Goal: Transaction & Acquisition: Purchase product/service

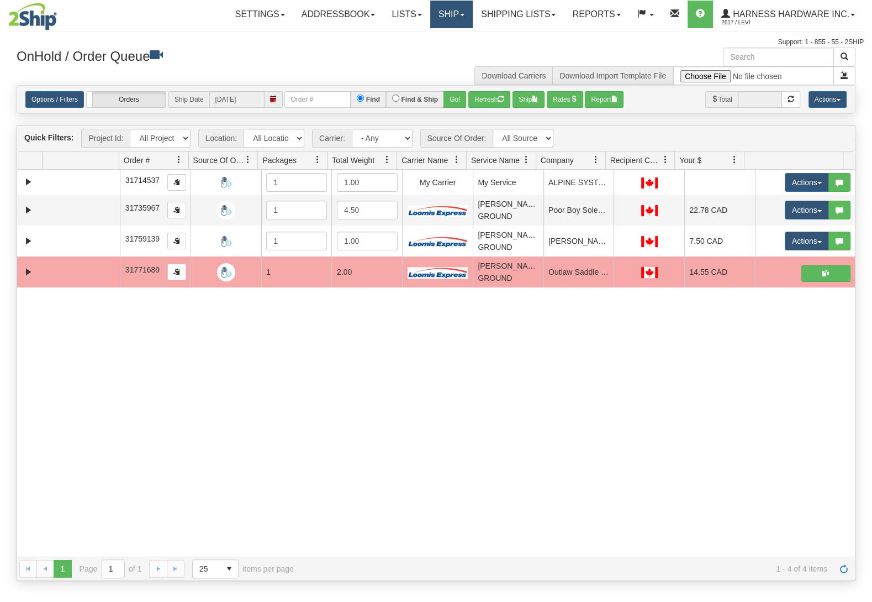
click at [438, 9] on link "Ship" at bounding box center [451, 15] width 43 height 28
click at [436, 36] on link "Ship Screen" at bounding box center [422, 38] width 100 height 14
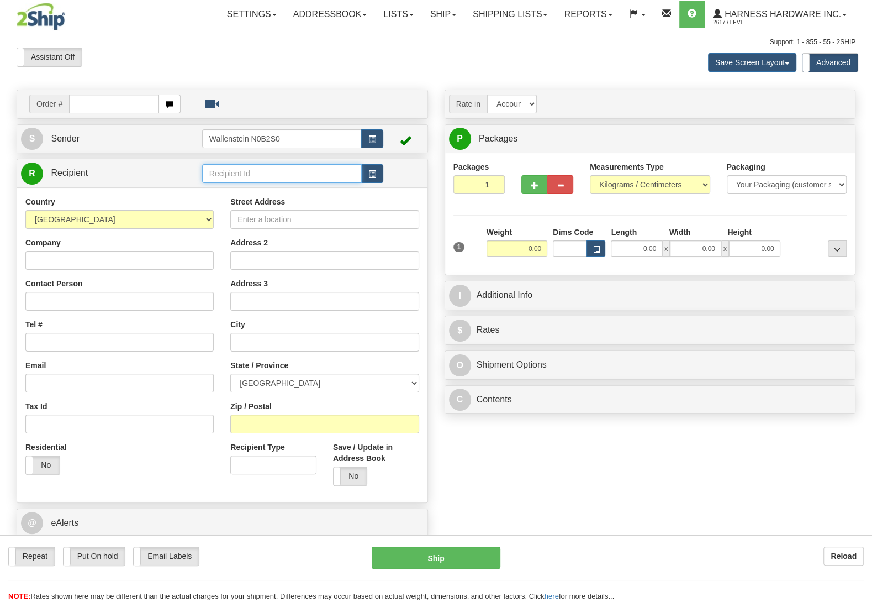
click at [231, 171] on input "text" at bounding box center [282, 173] width 160 height 19
type input "dogdc"
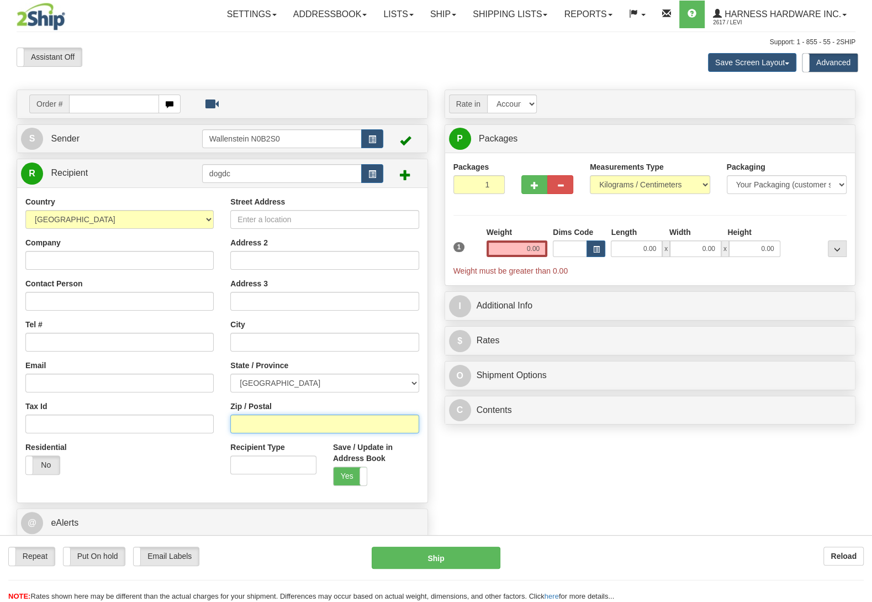
click at [310, 425] on input "Zip / Postal" at bounding box center [324, 423] width 188 height 19
paste input "V9K 2S4"
type input "V9K 2S4"
type input "QUALICUM BEACH"
select select "BC"
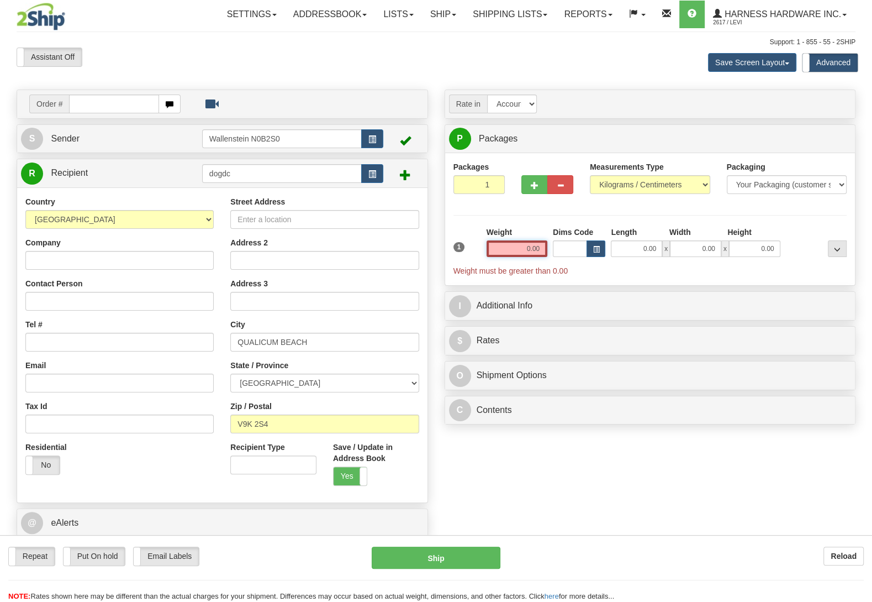
drag, startPoint x: 515, startPoint y: 249, endPoint x: 619, endPoint y: 265, distance: 104.5
click at [547, 257] on input "0.00" at bounding box center [517, 248] width 61 height 17
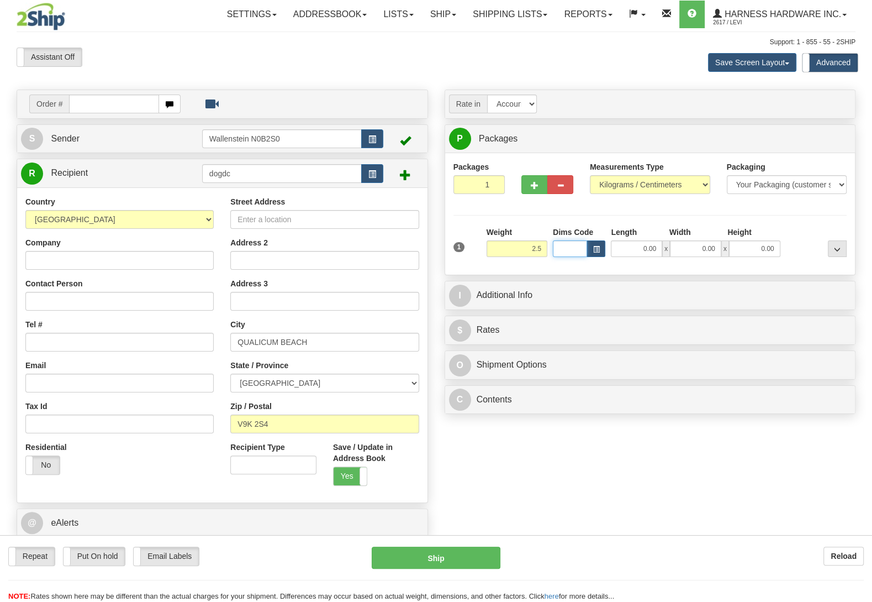
type input "2.50"
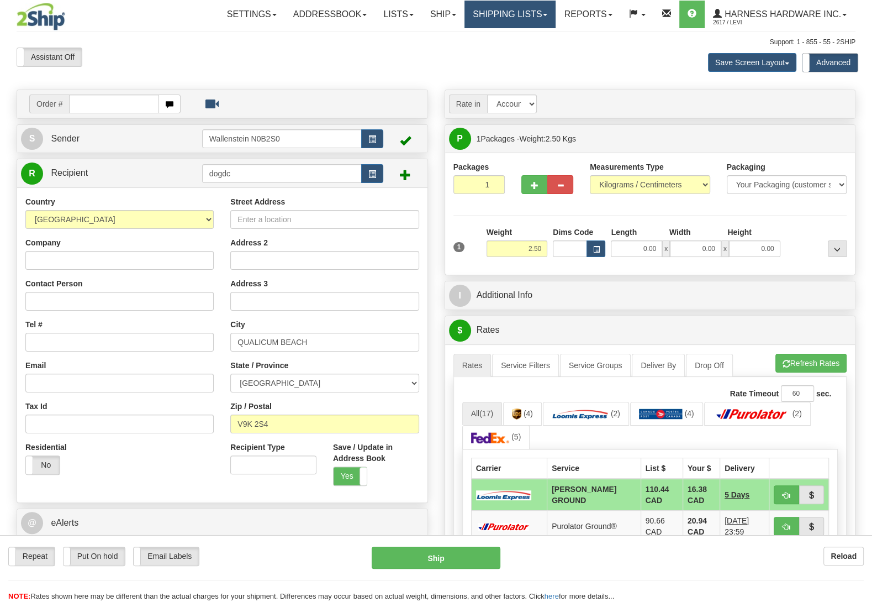
click at [497, 7] on link "Shipping lists" at bounding box center [510, 15] width 91 height 28
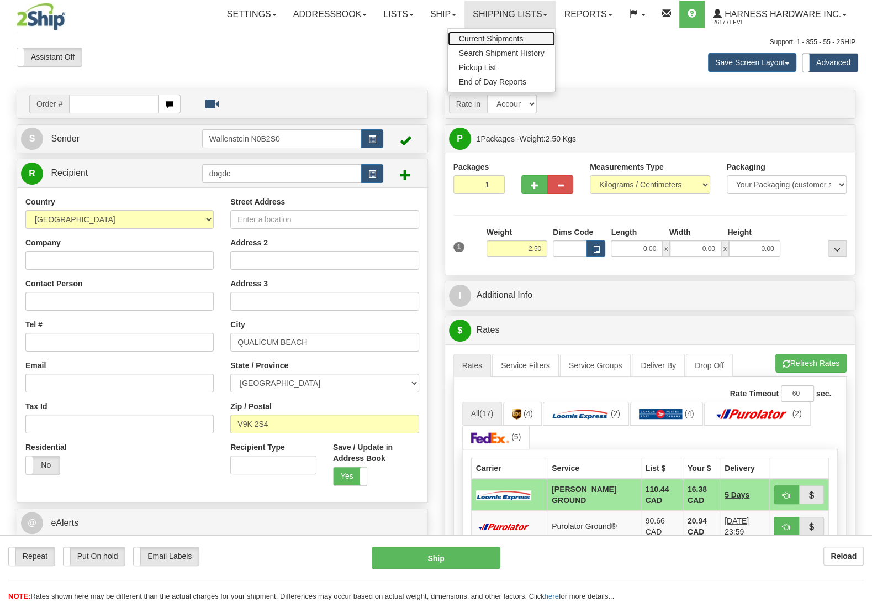
click at [512, 38] on span "Current Shipments" at bounding box center [491, 38] width 65 height 9
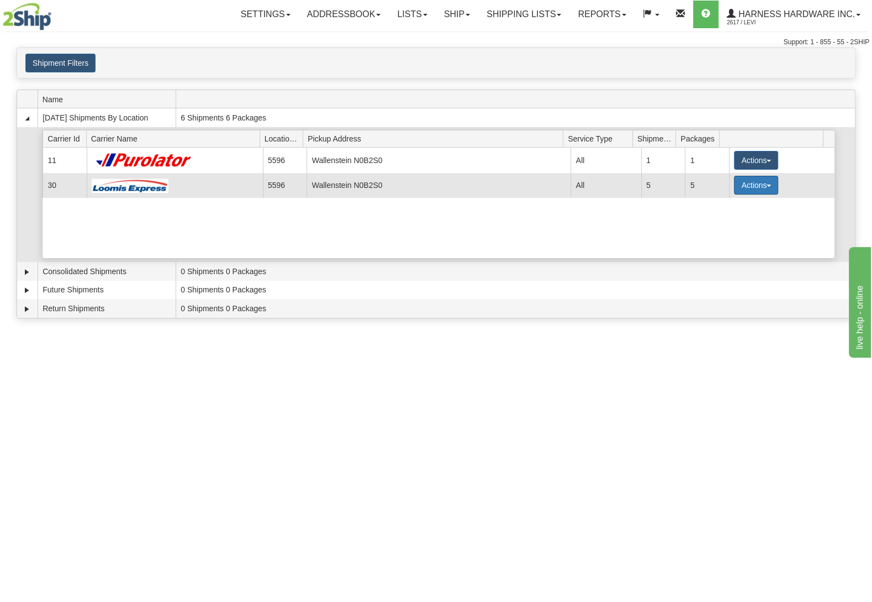
click at [737, 183] on button "Actions" at bounding box center [756, 185] width 44 height 19
click at [729, 213] on link "Details" at bounding box center [733, 206] width 88 height 14
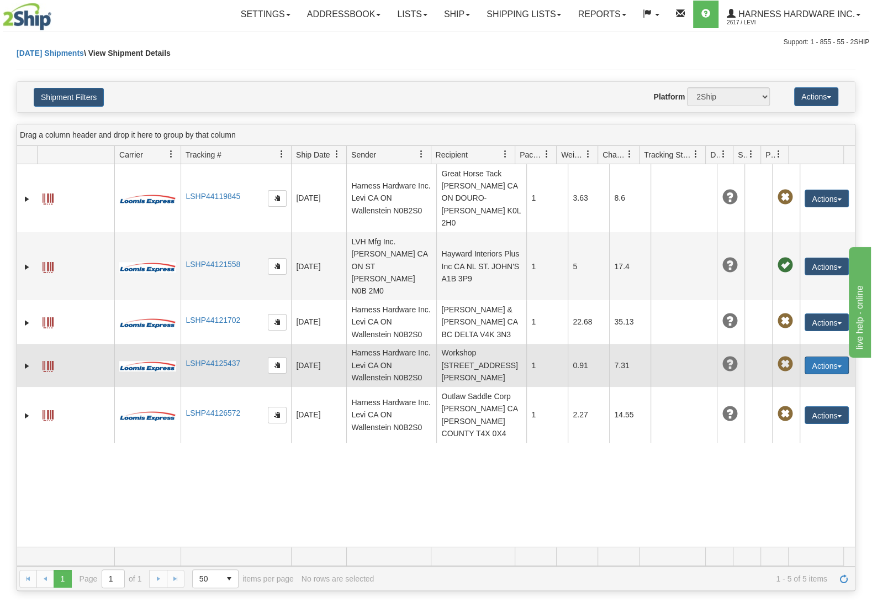
click at [814, 358] on button "Actions" at bounding box center [827, 365] width 44 height 18
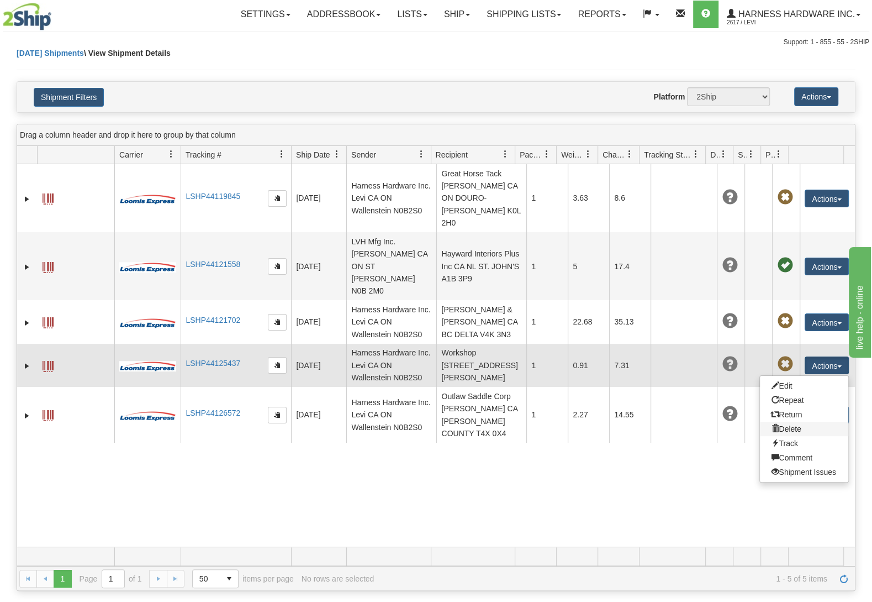
click at [787, 421] on link "Delete" at bounding box center [804, 428] width 88 height 14
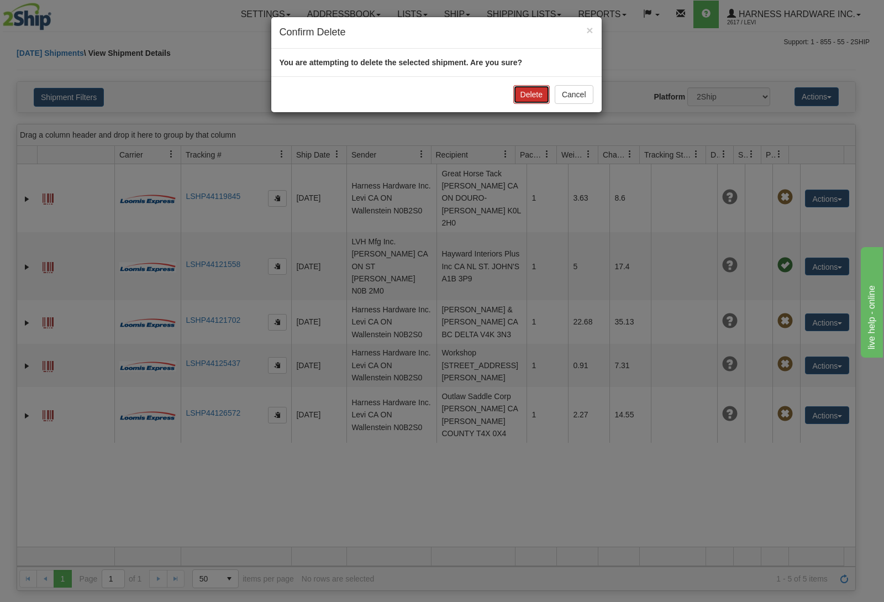
click at [518, 92] on button "Delete" at bounding box center [531, 94] width 36 height 19
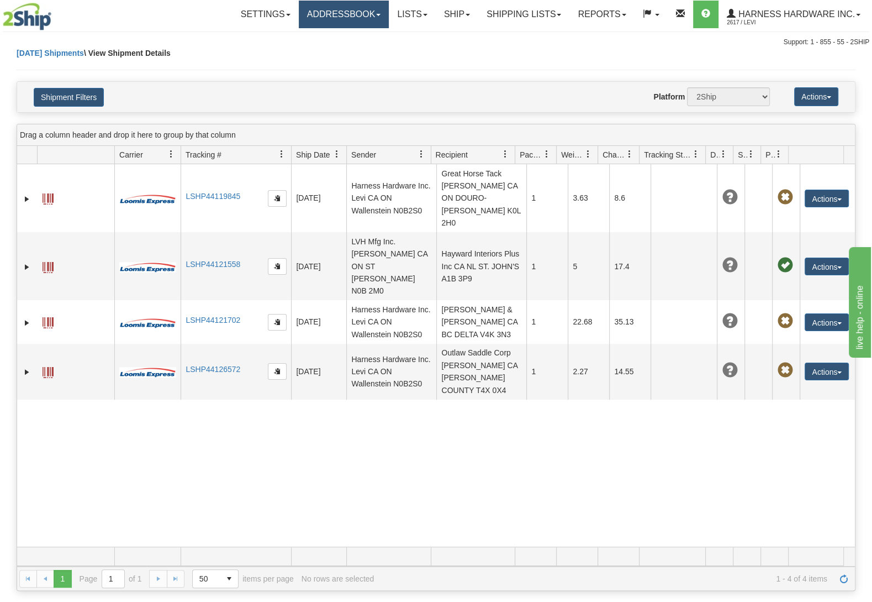
click at [350, 13] on link "Addressbook" at bounding box center [344, 15] width 91 height 28
click at [336, 39] on span "Recipients" at bounding box center [330, 38] width 36 height 9
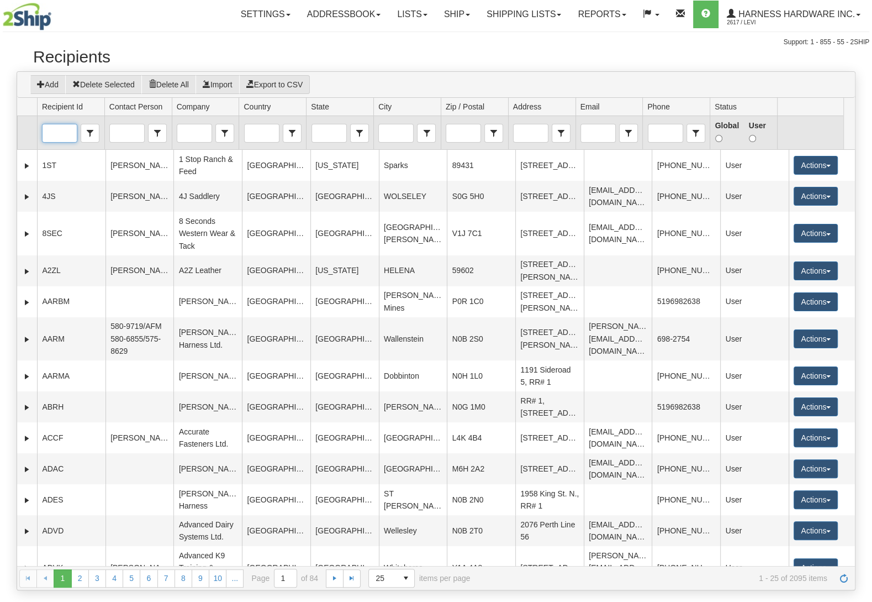
click at [63, 132] on input "Recipient Id" at bounding box center [60, 133] width 34 height 18
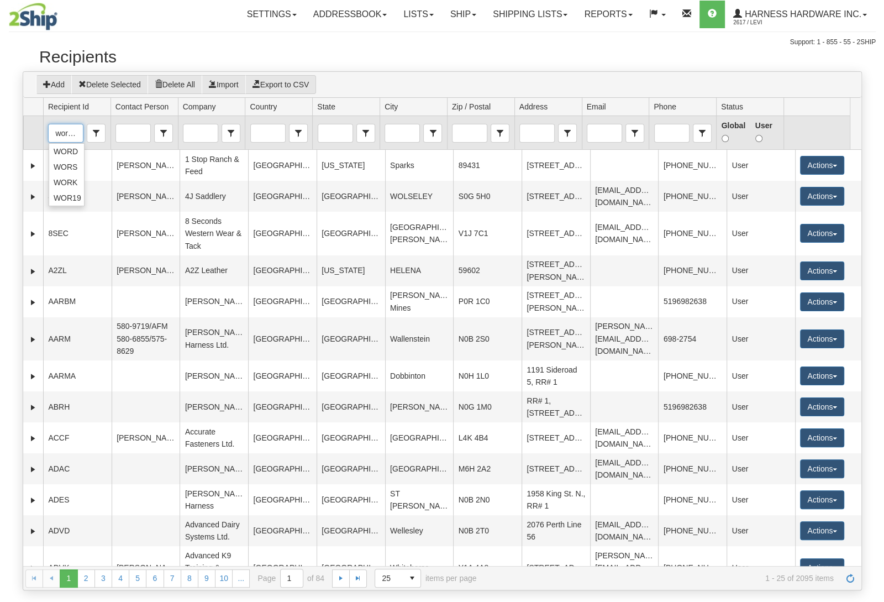
scroll to position [0, 1]
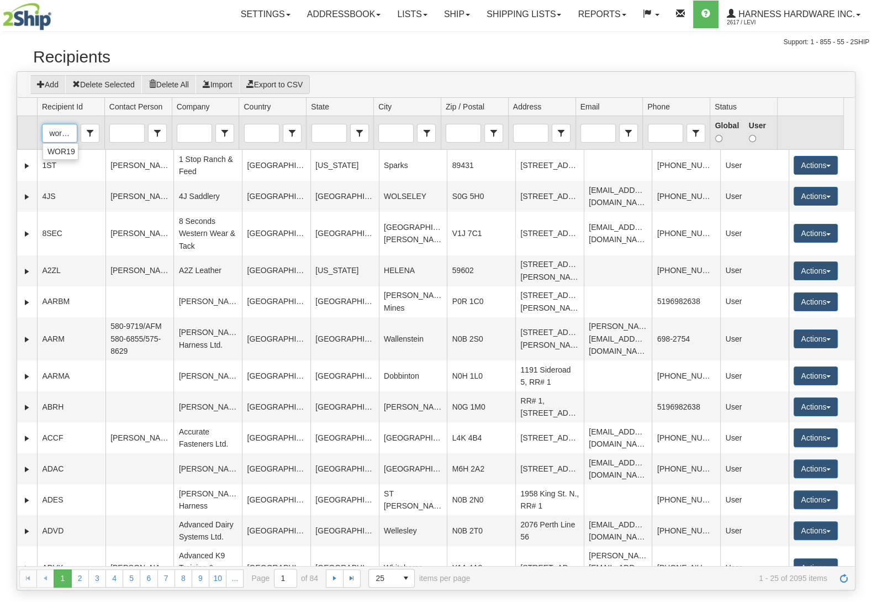
type input "wor19"
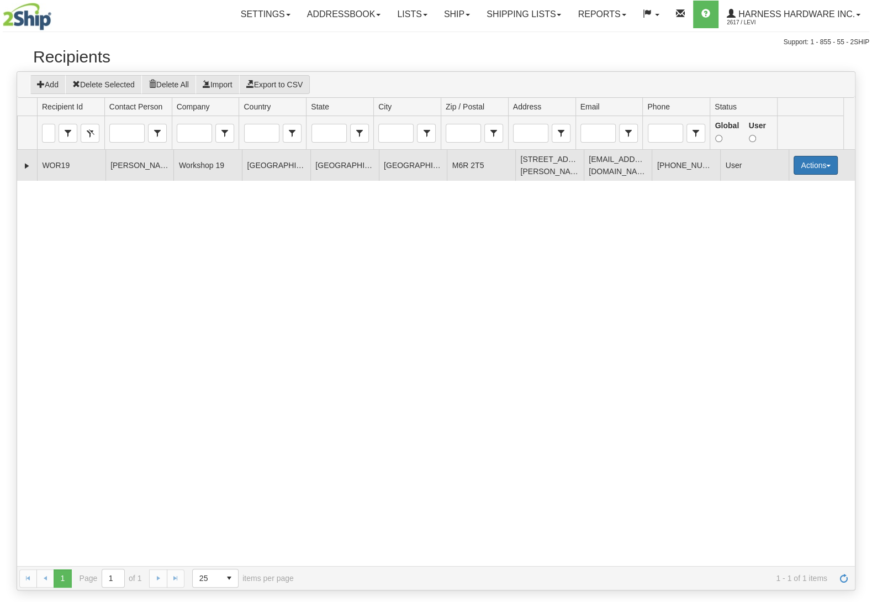
click at [806, 164] on button "Actions" at bounding box center [816, 165] width 44 height 19
click at [790, 187] on link "Edit" at bounding box center [793, 186] width 88 height 14
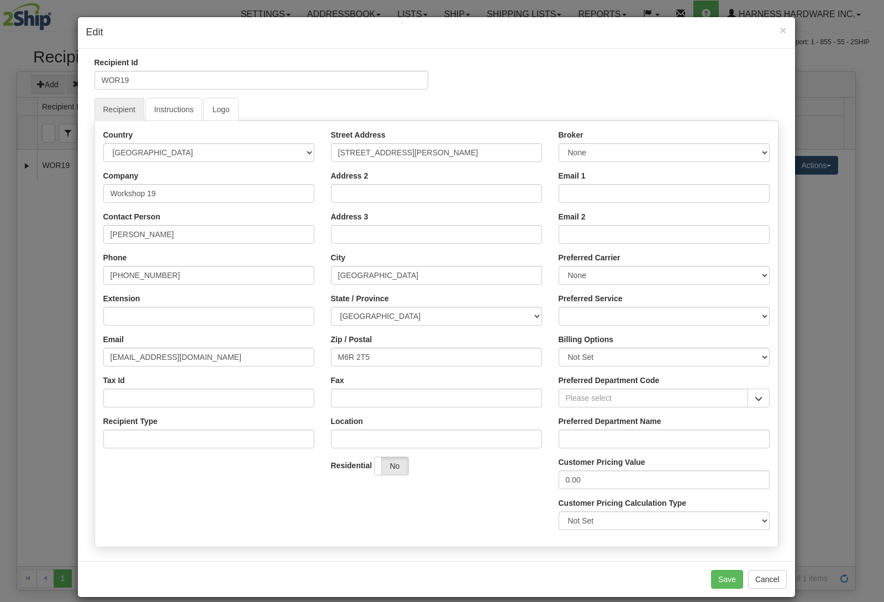
scroll to position [14, 0]
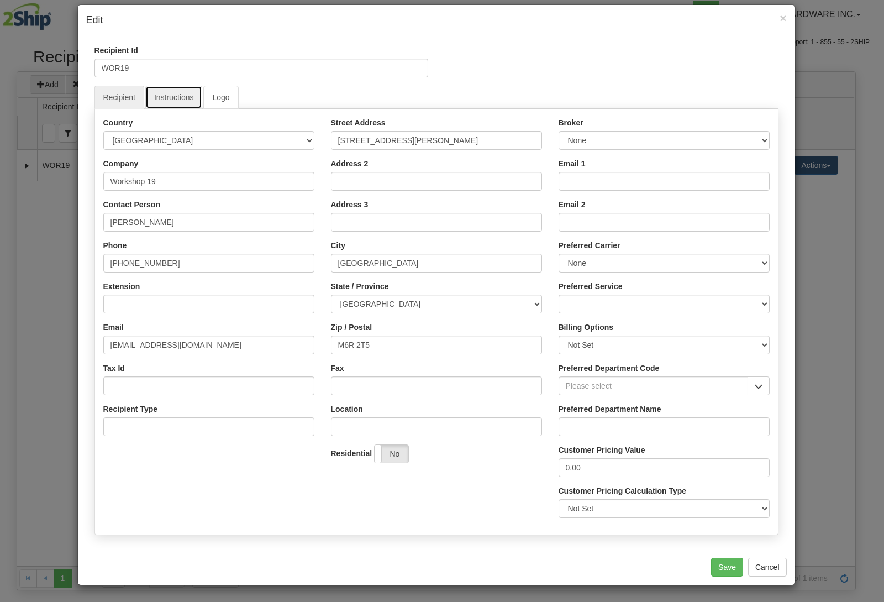
click at [158, 88] on link "Instructions" at bounding box center [173, 97] width 57 height 23
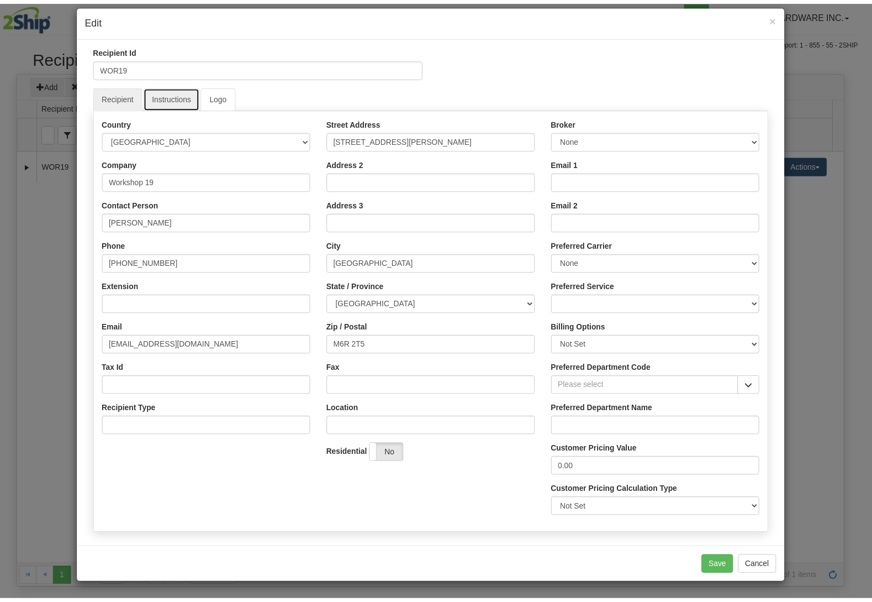
scroll to position [0, 0]
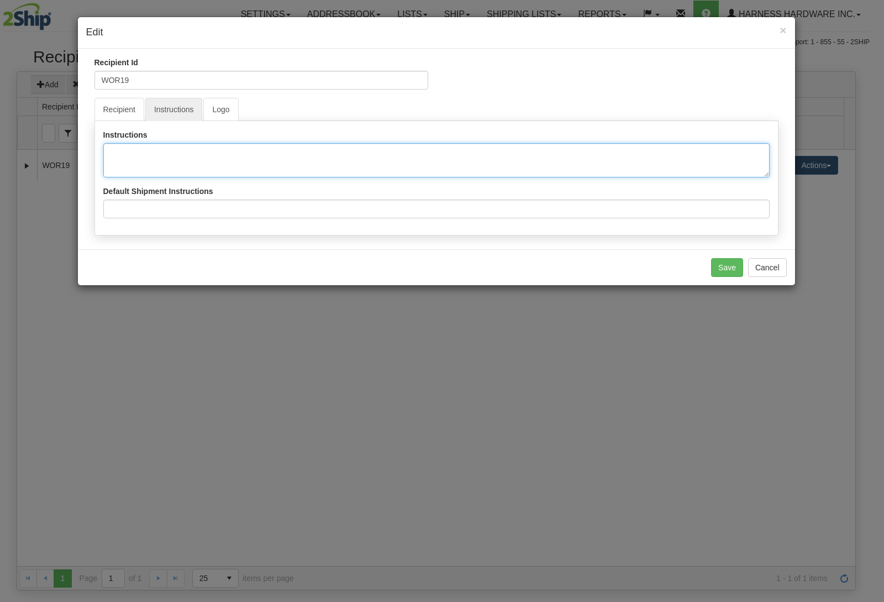
click at [189, 154] on textarea "Instructions" at bounding box center [436, 160] width 666 height 34
type textarea "PLEASE DELIVER TO FRONT DOOR!"
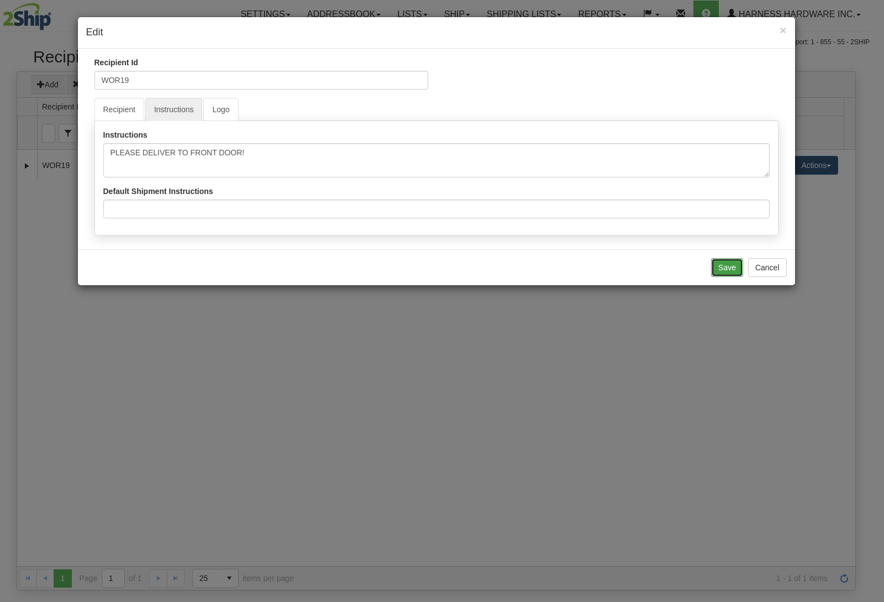
click at [735, 267] on button "Save" at bounding box center [727, 267] width 32 height 19
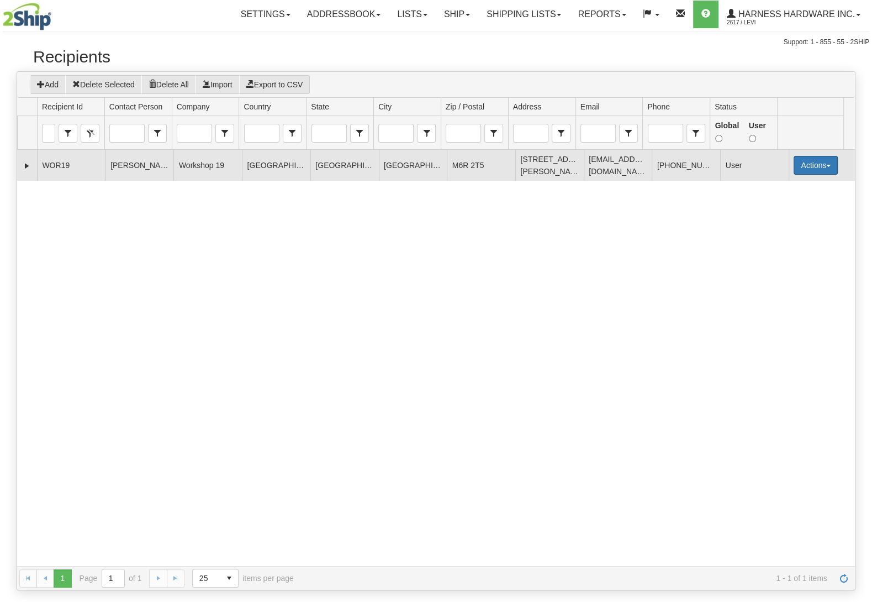
click at [794, 165] on button "Actions" at bounding box center [816, 165] width 44 height 19
drag, startPoint x: 784, startPoint y: 234, endPoint x: 781, endPoint y: 243, distance: 10.2
click at [781, 243] on ul "Edit Department Accounts Delete Ship" at bounding box center [792, 215] width 89 height 78
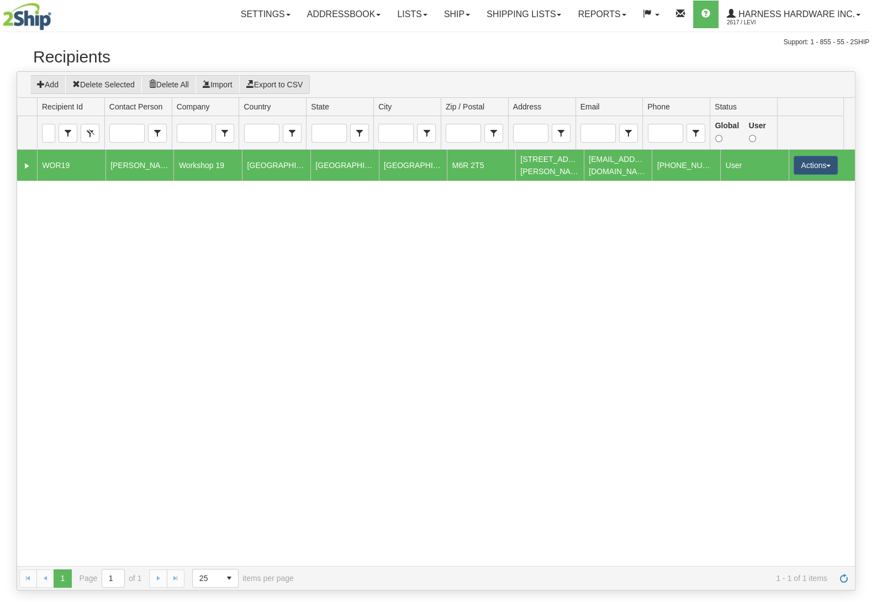
click at [779, 242] on div "4414979 WOR19 NATALIE CANNISTRARO Workshop 19 CANADA ONTARIO TORONTO M6R 2T5 19…" at bounding box center [436, 358] width 838 height 416
drag, startPoint x: 799, startPoint y: 165, endPoint x: 795, endPoint y: 183, distance: 18.0
click at [799, 166] on button "Actions" at bounding box center [816, 165] width 44 height 19
click at [775, 249] on link "Ship" at bounding box center [793, 243] width 88 height 14
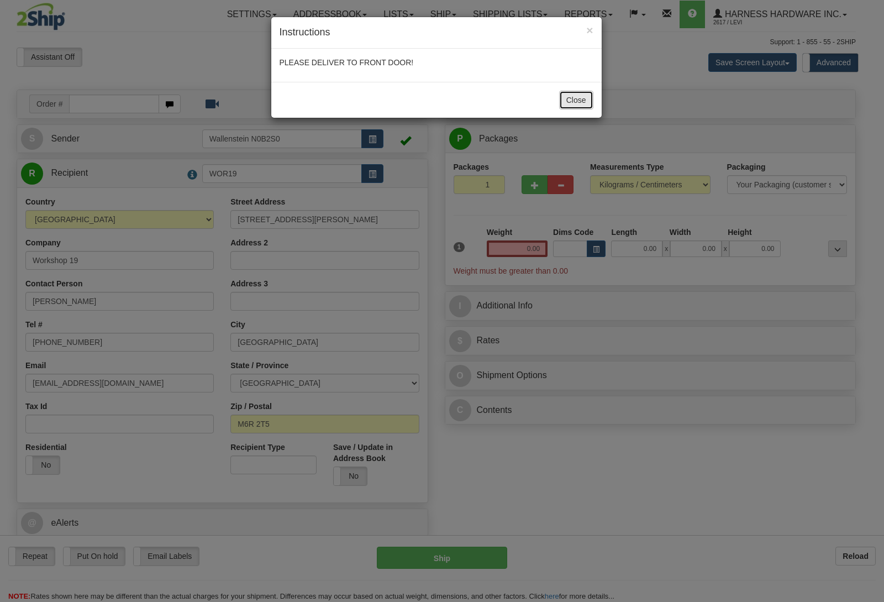
click at [585, 99] on button "Close" at bounding box center [576, 100] width 34 height 19
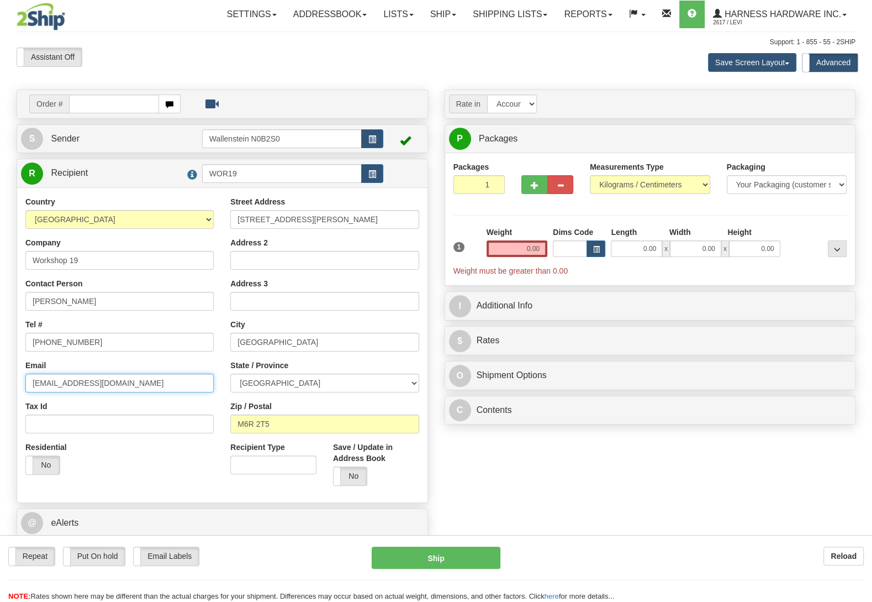
drag, startPoint x: 119, startPoint y: 376, endPoint x: 0, endPoint y: 375, distance: 119.3
click at [25, 375] on input "instanatic@me.com" at bounding box center [119, 382] width 188 height 19
drag, startPoint x: 500, startPoint y: 261, endPoint x: 516, endPoint y: 251, distance: 18.4
click at [516, 251] on div "Weight 0.00" at bounding box center [517, 245] width 66 height 39
click at [516, 247] on input "0.00" at bounding box center [517, 248] width 61 height 17
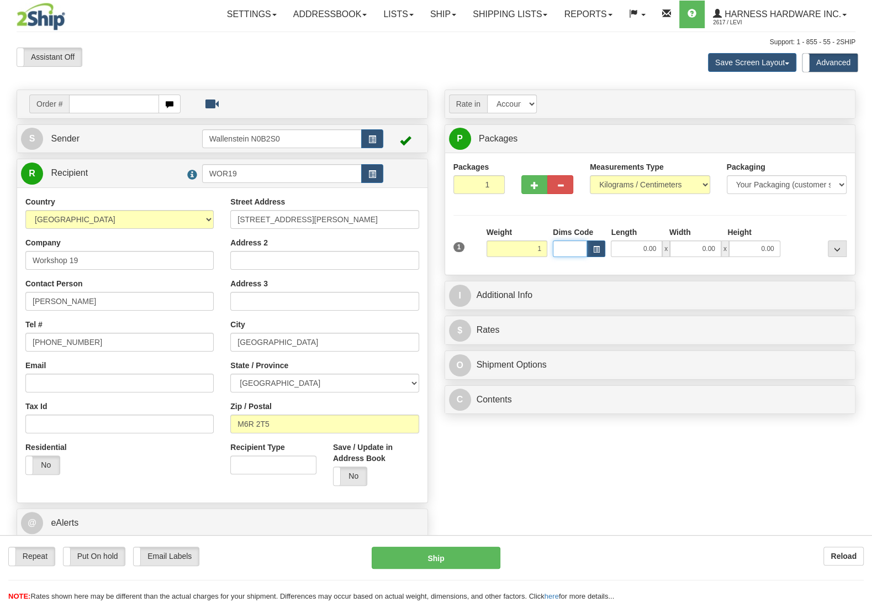
type input "1.00"
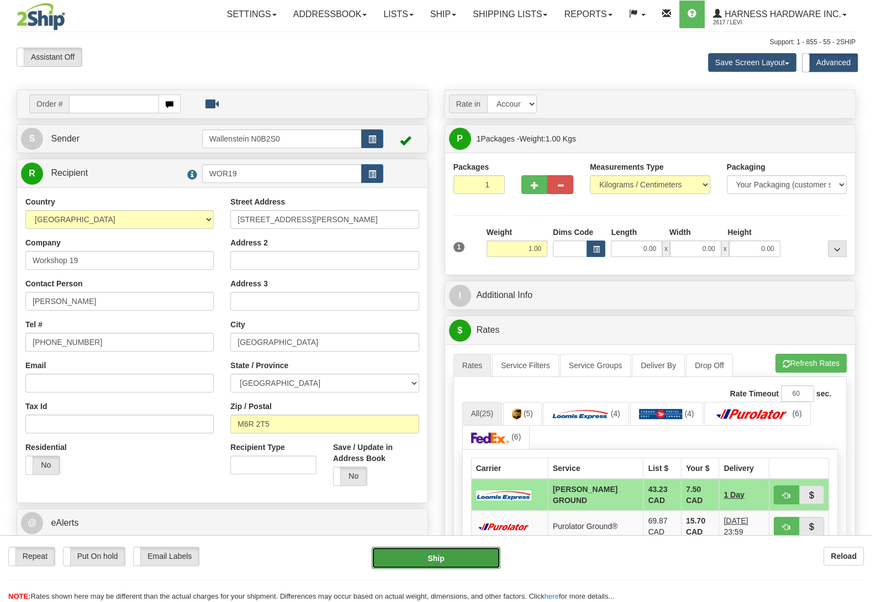
click at [452, 556] on button "Ship" at bounding box center [436, 557] width 129 height 22
type input "DD"
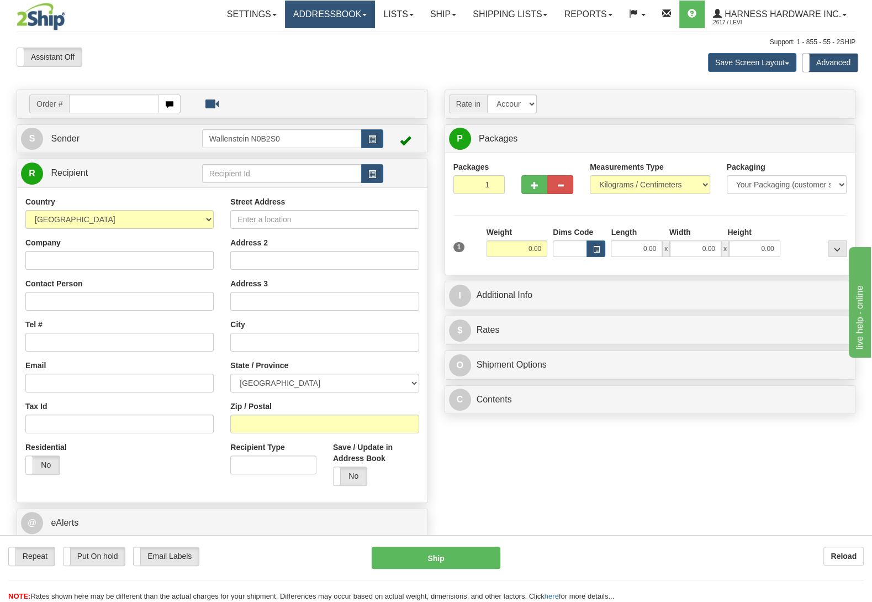
click at [315, 4] on link "Addressbook" at bounding box center [330, 15] width 91 height 28
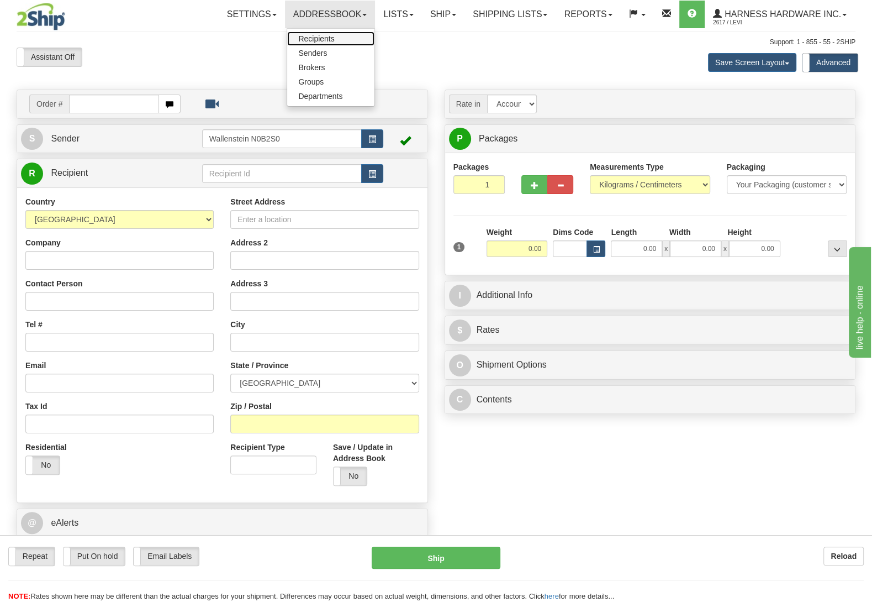
click at [320, 36] on span "Recipients" at bounding box center [316, 38] width 36 height 9
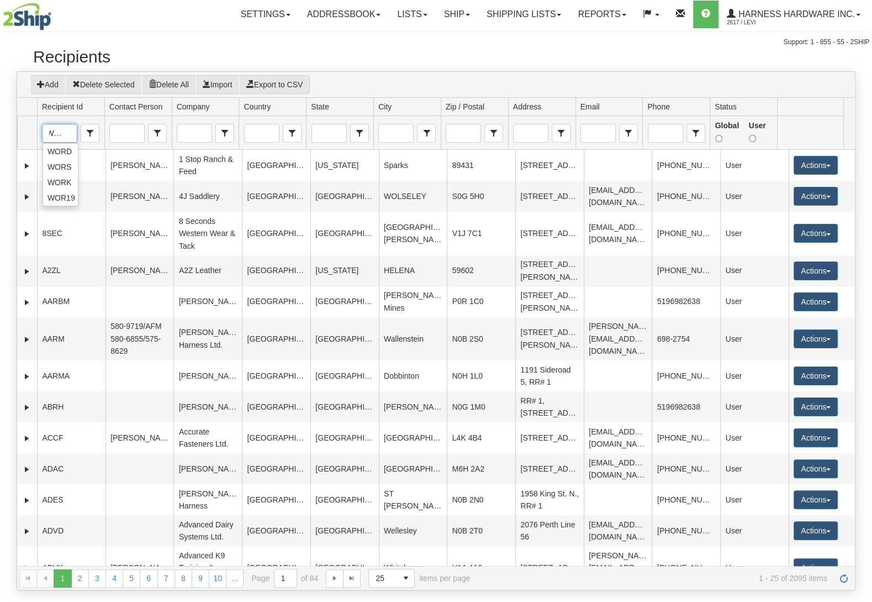
scroll to position [0, 7]
type input "WOR19"
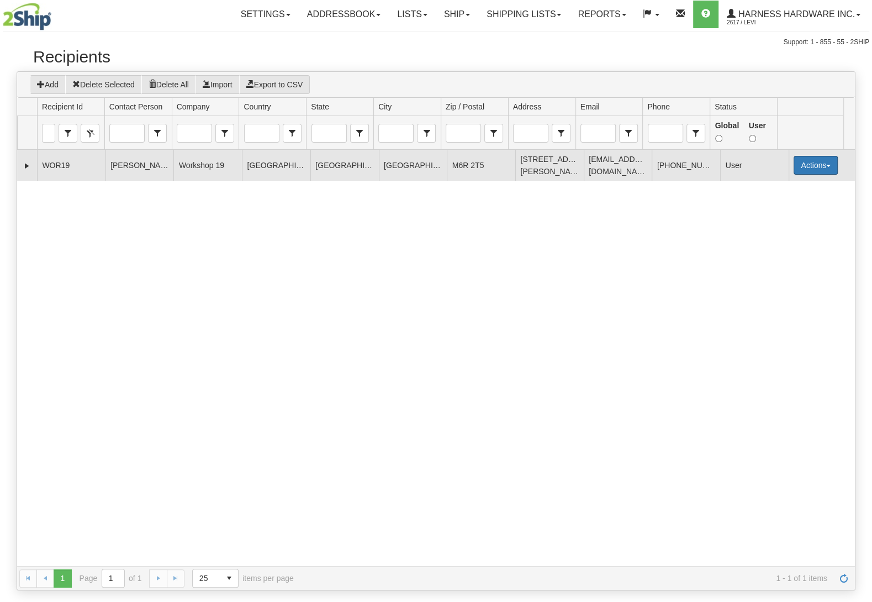
click at [815, 166] on button "Actions" at bounding box center [816, 165] width 44 height 19
click at [794, 191] on link "Edit" at bounding box center [793, 186] width 88 height 14
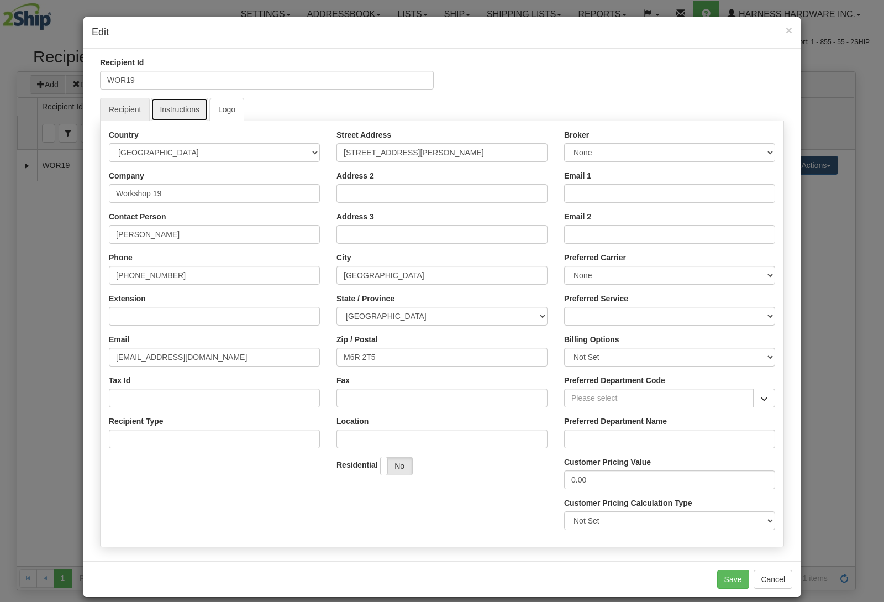
click at [171, 113] on link "Instructions" at bounding box center [179, 109] width 57 height 23
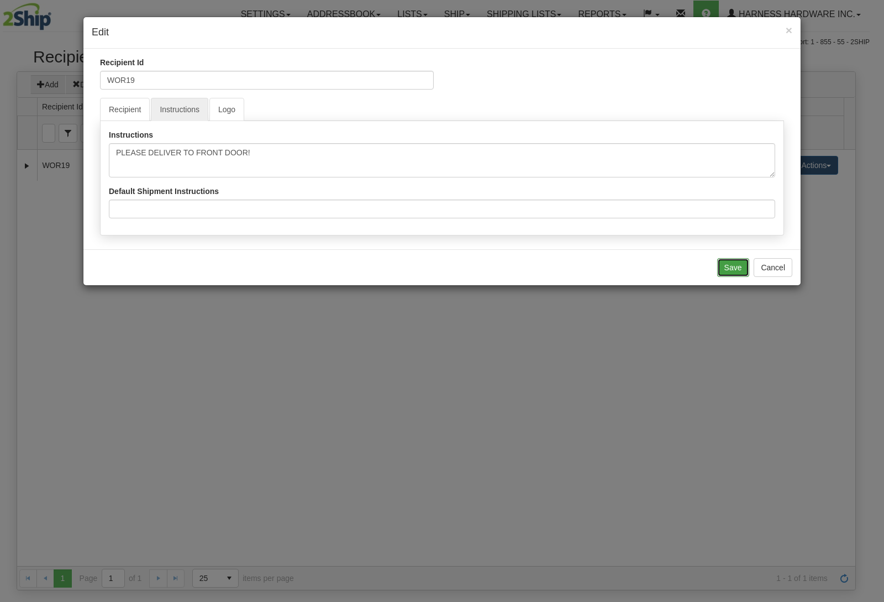
click at [728, 270] on button "Save" at bounding box center [733, 267] width 32 height 19
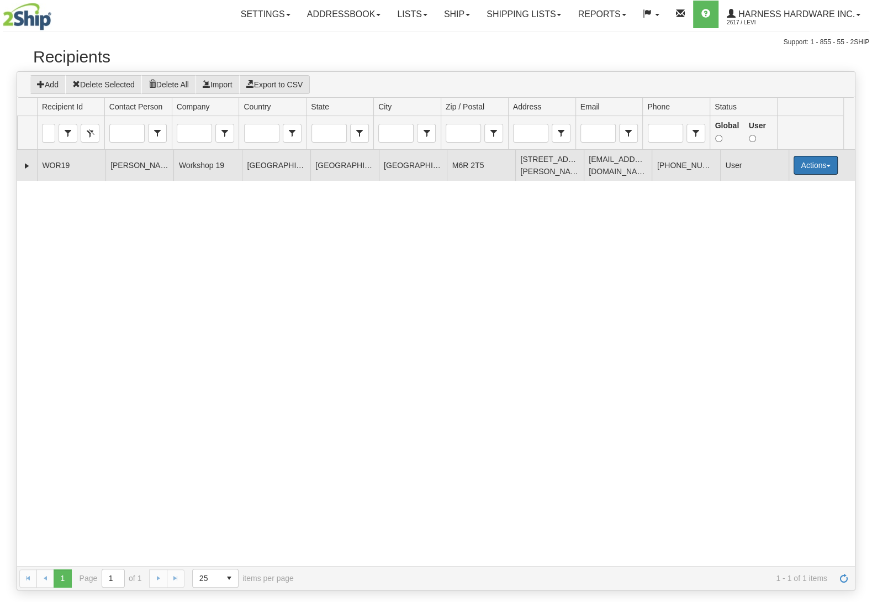
drag, startPoint x: 817, startPoint y: 171, endPoint x: 812, endPoint y: 176, distance: 7.0
click at [816, 171] on button "Actions" at bounding box center [816, 165] width 44 height 19
click at [795, 188] on link "Edit" at bounding box center [793, 186] width 88 height 14
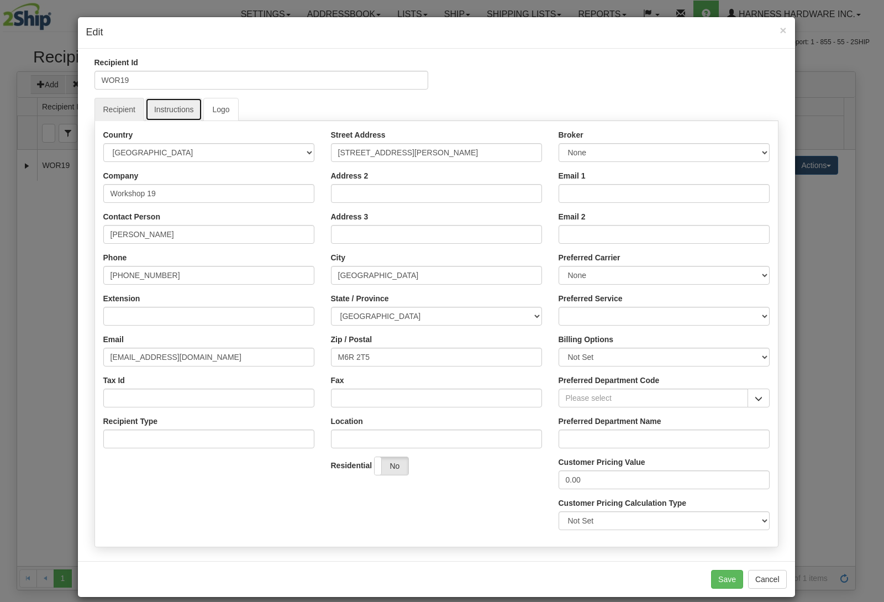
click at [185, 108] on link "Instructions" at bounding box center [173, 109] width 57 height 23
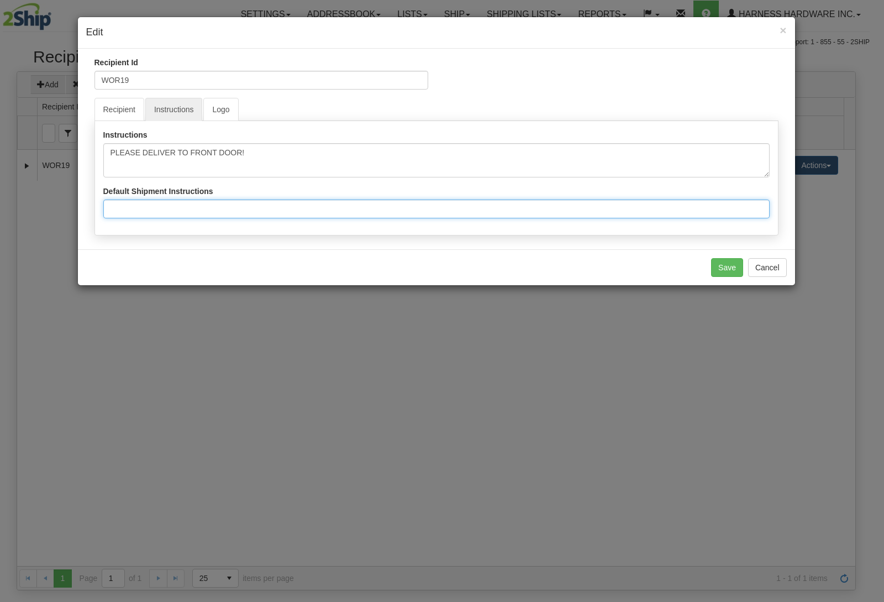
click at [259, 215] on input "Default Shipment Instructions" at bounding box center [436, 208] width 666 height 19
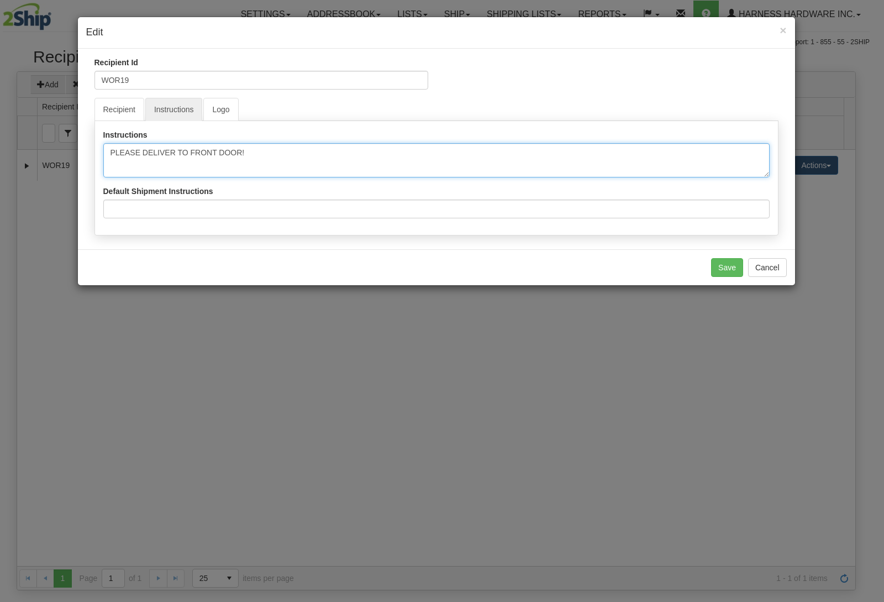
drag, startPoint x: 240, startPoint y: 154, endPoint x: 58, endPoint y: 144, distance: 182.5
click at [103, 145] on textarea "PLEASE DELIVER TO FRONT DOOR!" at bounding box center [436, 160] width 666 height 34
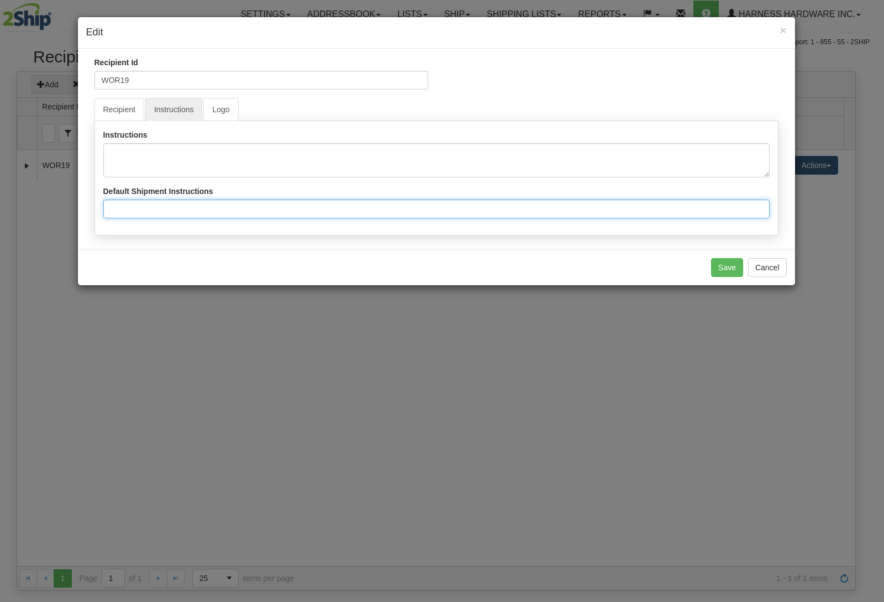
click at [171, 213] on input "Default Shipment Instructions" at bounding box center [436, 208] width 666 height 19
paste input "PLEASE DELIVER TO FRONT DOOR!"
type input "PLEASE DELIVER TO FRONT DOOR!"
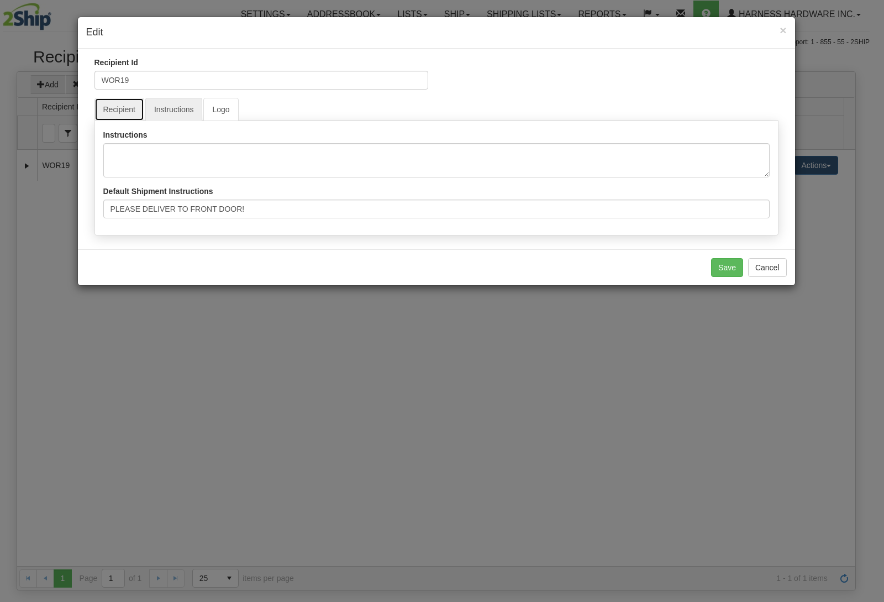
click at [119, 104] on link "Recipient" at bounding box center [119, 109] width 50 height 23
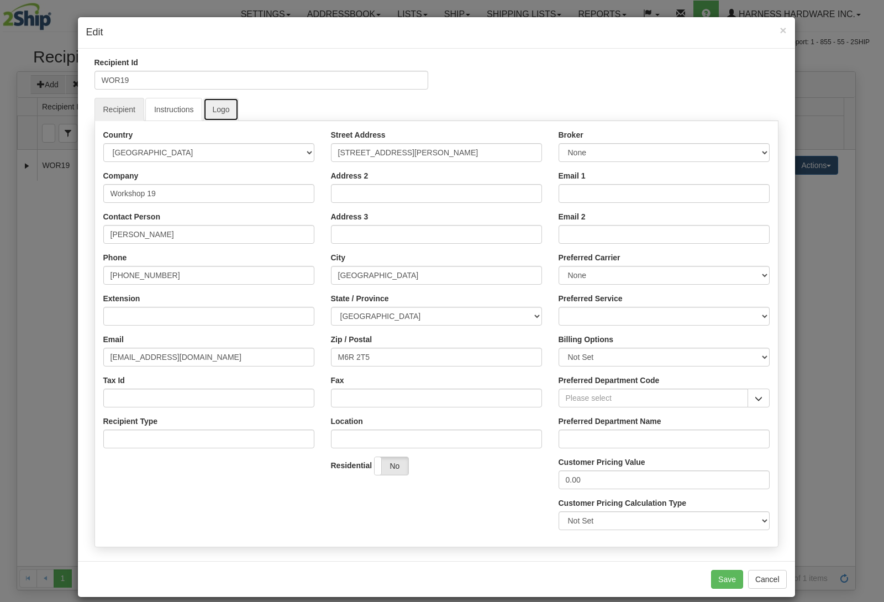
click at [224, 108] on link "Logo" at bounding box center [220, 109] width 35 height 23
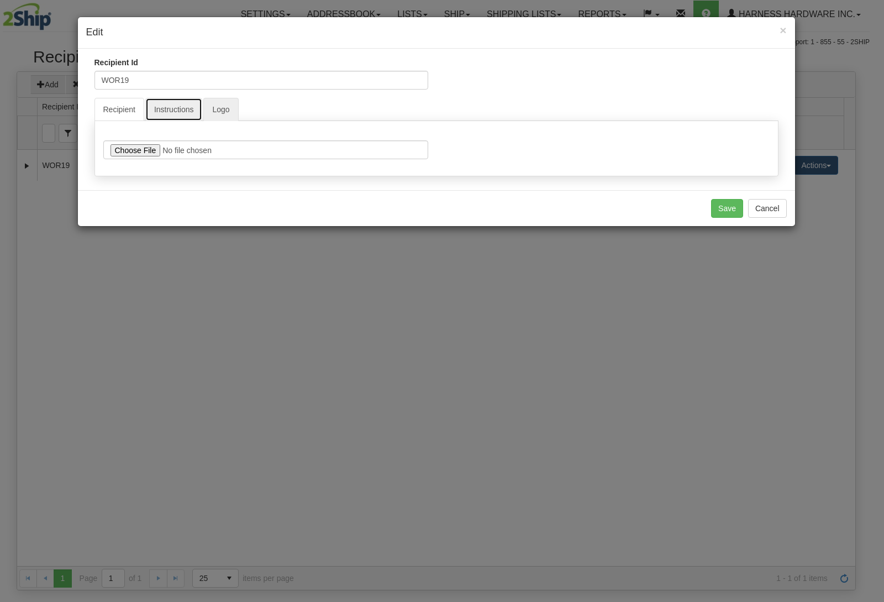
click at [170, 104] on link "Instructions" at bounding box center [173, 109] width 57 height 23
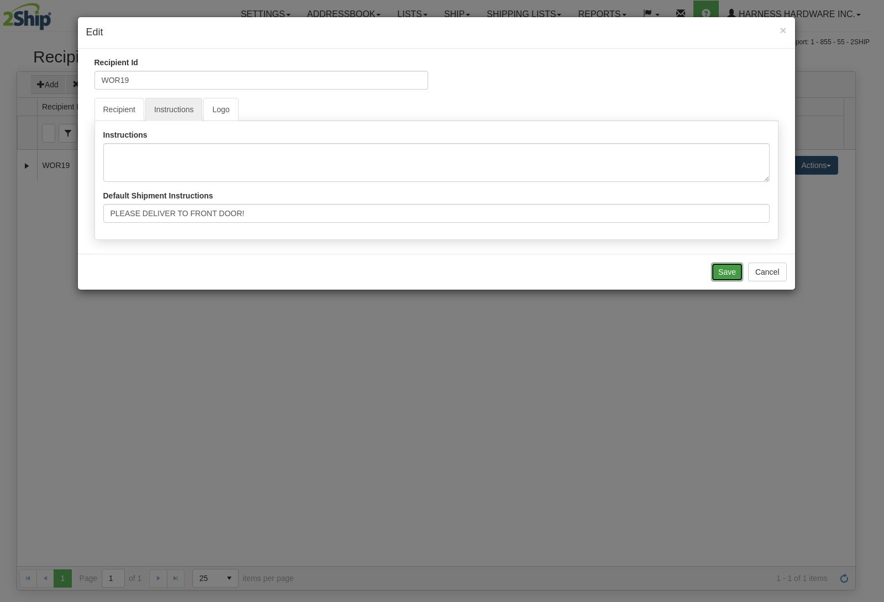
click at [720, 275] on button "Save" at bounding box center [727, 271] width 32 height 19
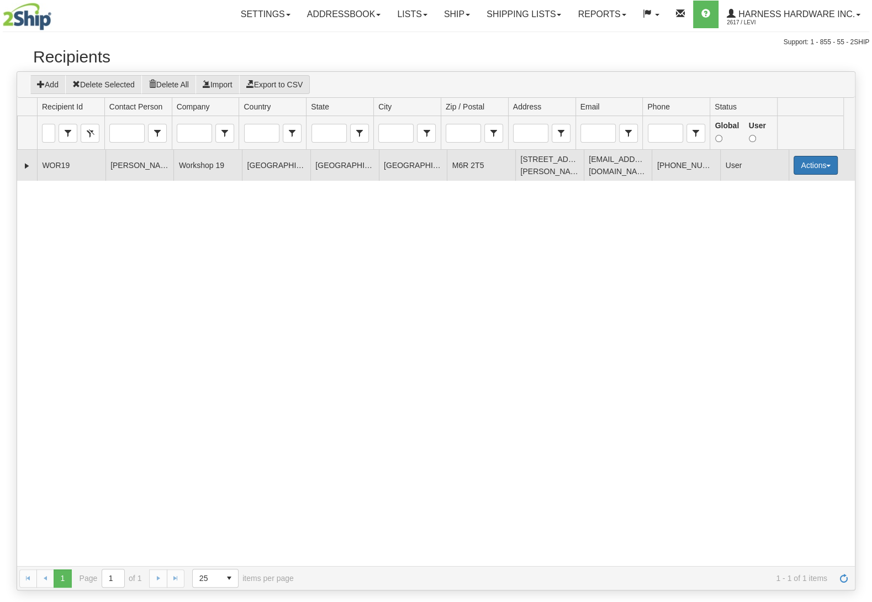
click at [808, 171] on button "Actions" at bounding box center [816, 165] width 44 height 19
click at [776, 239] on link "Ship" at bounding box center [793, 243] width 88 height 14
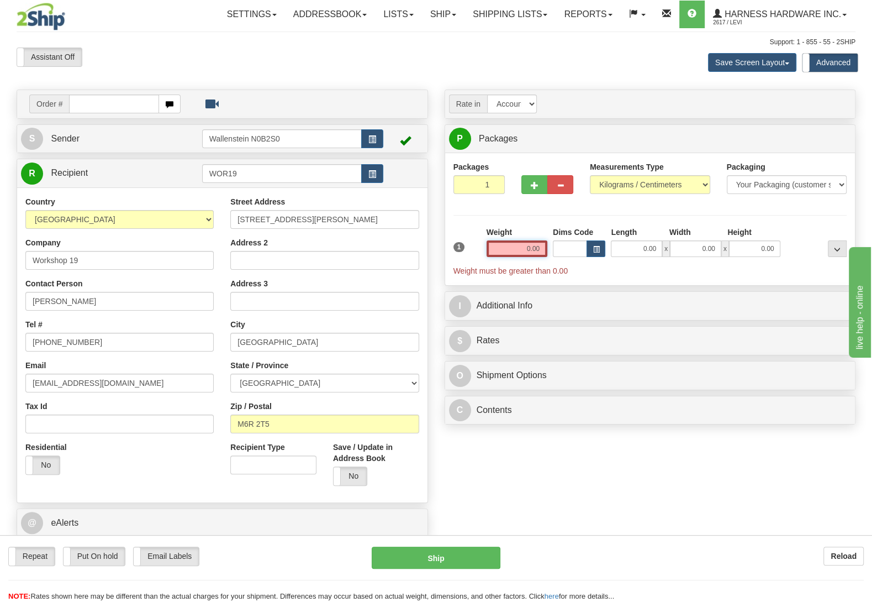
click at [515, 249] on input "0.00" at bounding box center [517, 248] width 61 height 17
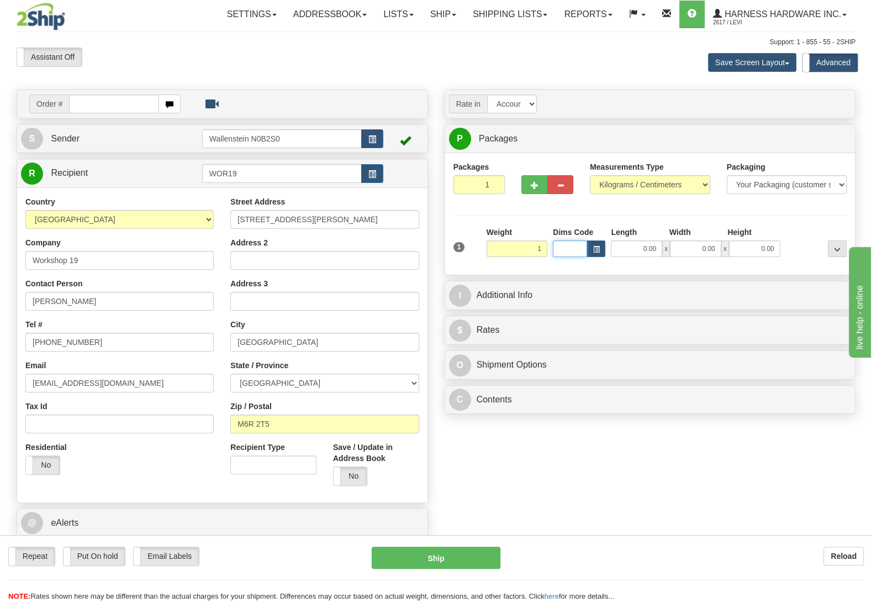
type input "1.00"
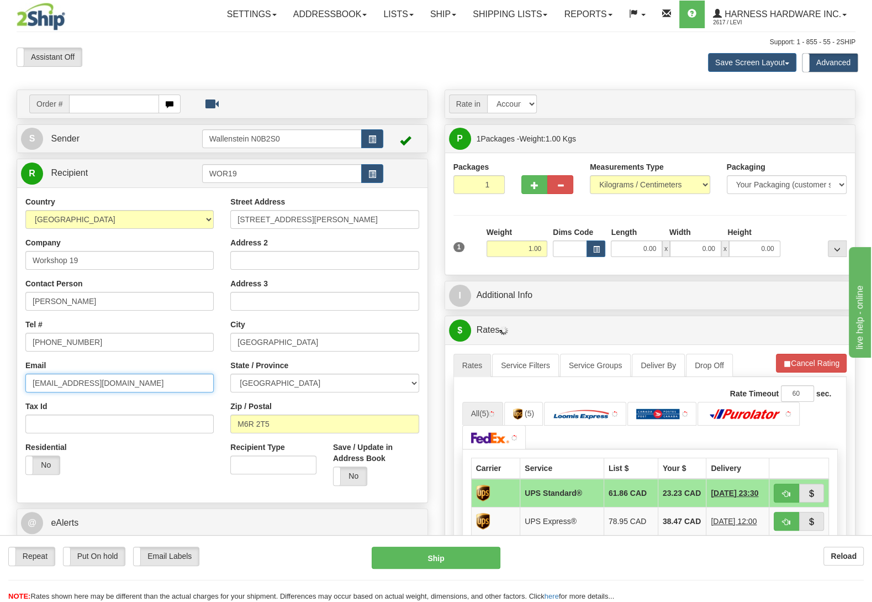
drag, startPoint x: 119, startPoint y: 387, endPoint x: 40, endPoint y: 370, distance: 80.9
click at [25, 373] on input "instanatic@me.com" at bounding box center [119, 382] width 188 height 19
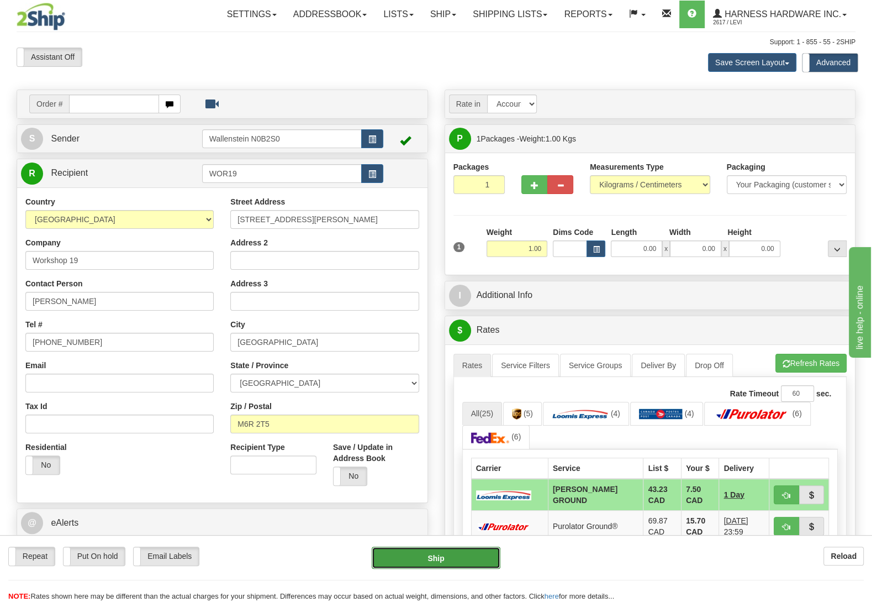
click at [455, 554] on button "Ship" at bounding box center [436, 557] width 129 height 22
type input "DD"
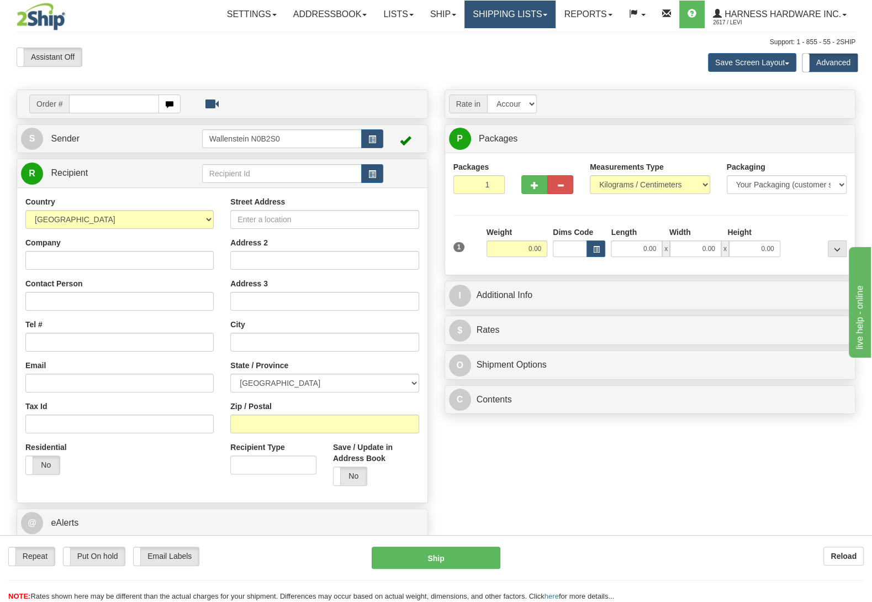
click at [480, 8] on link "Shipping lists" at bounding box center [510, 15] width 91 height 28
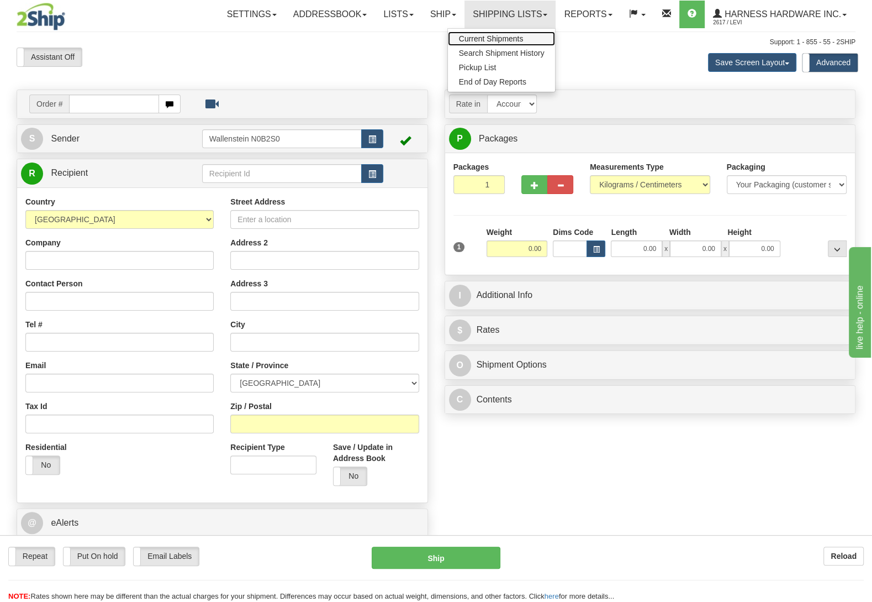
click at [503, 38] on span "Current Shipments" at bounding box center [491, 38] width 65 height 9
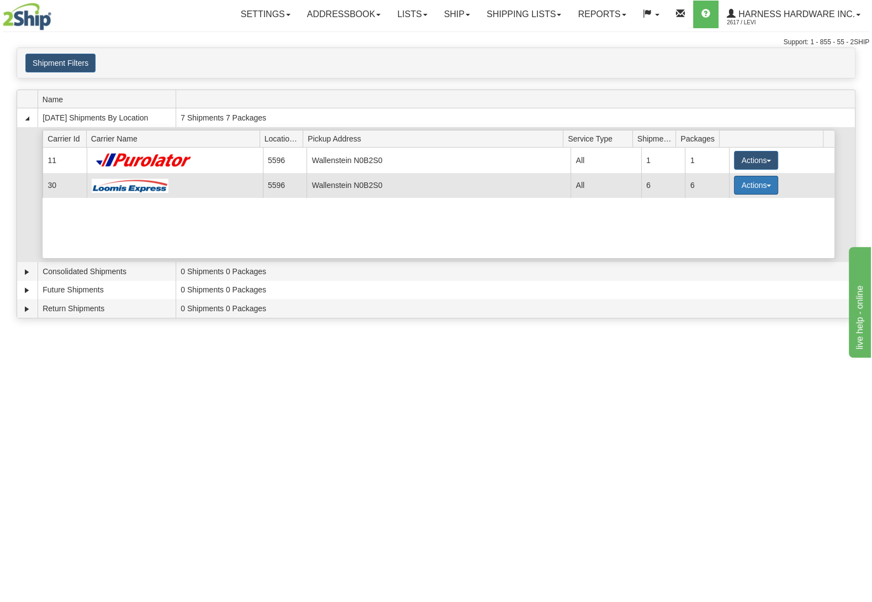
click at [745, 183] on button "Actions" at bounding box center [756, 185] width 44 height 19
click at [735, 210] on link "Details" at bounding box center [733, 206] width 88 height 14
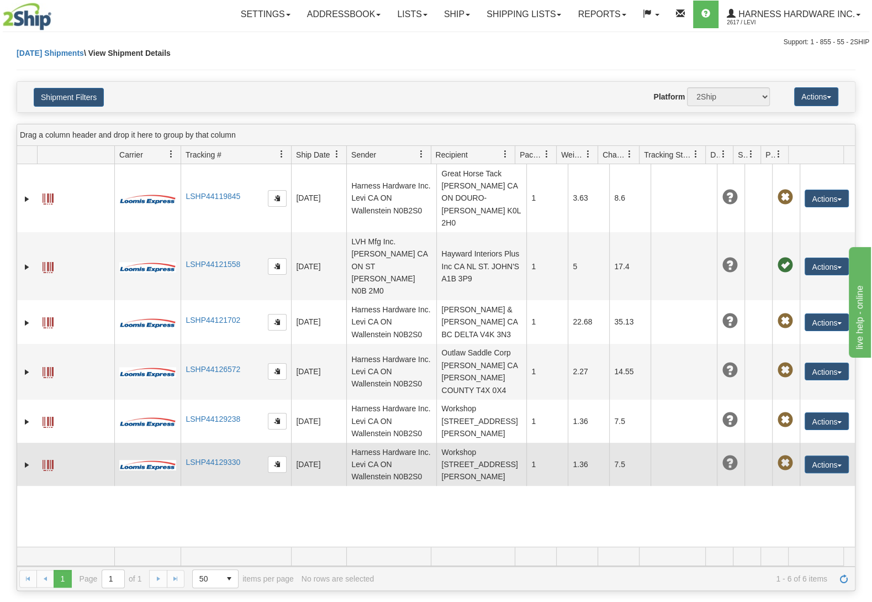
click at [826, 467] on td "Actions Edit Repeat Return Delete Track Comment Shipment Issues Re-Print as ZPL" at bounding box center [827, 463] width 55 height 43
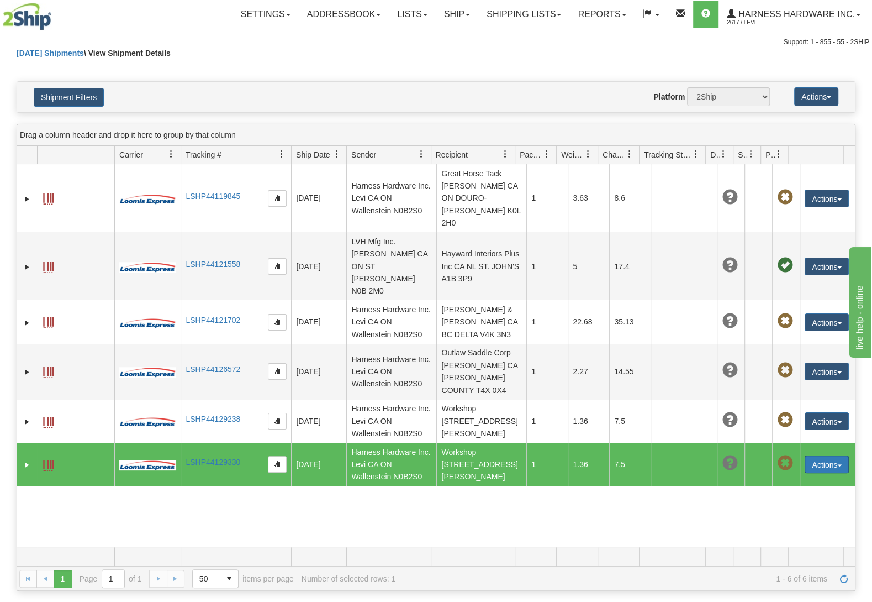
click at [830, 473] on button "Actions" at bounding box center [827, 464] width 44 height 18
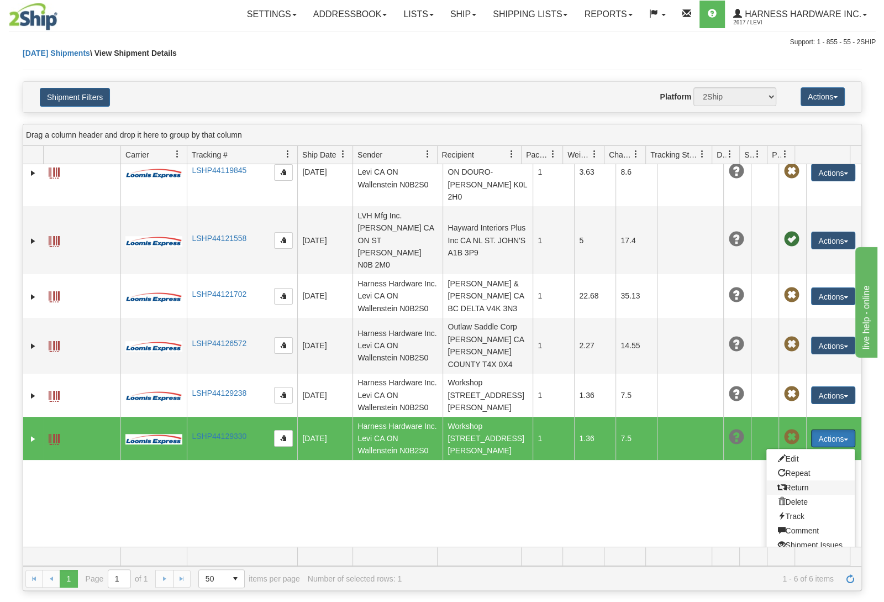
scroll to position [48, 0]
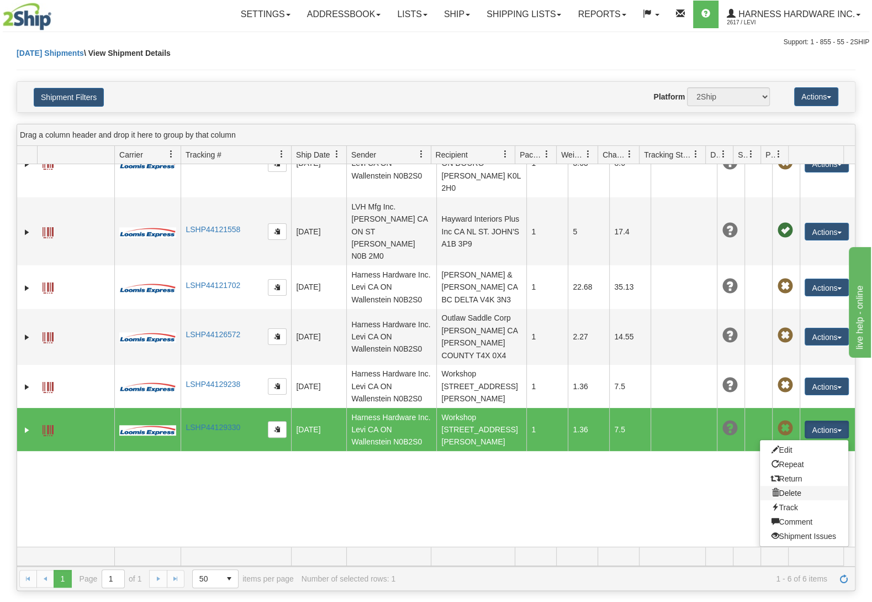
click at [782, 489] on link "Delete" at bounding box center [804, 493] width 88 height 14
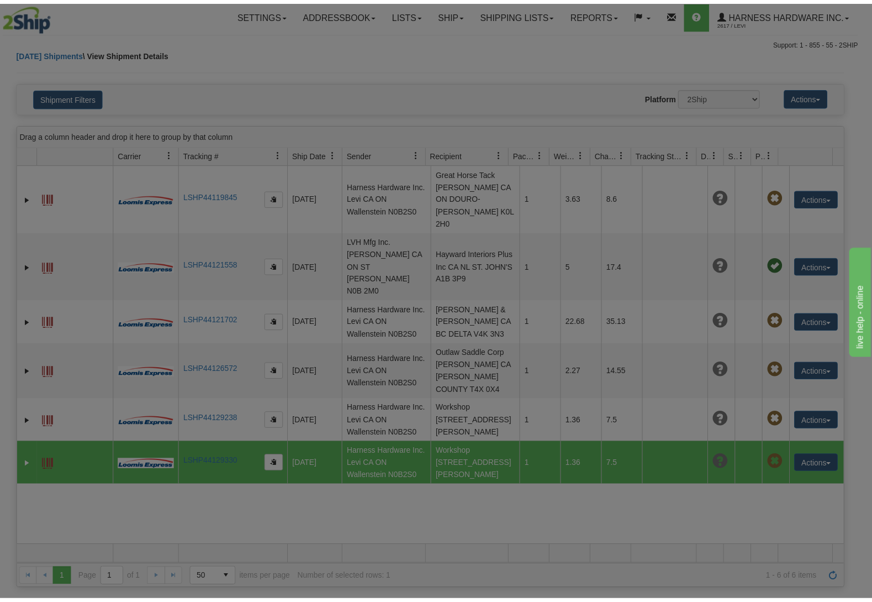
scroll to position [0, 0]
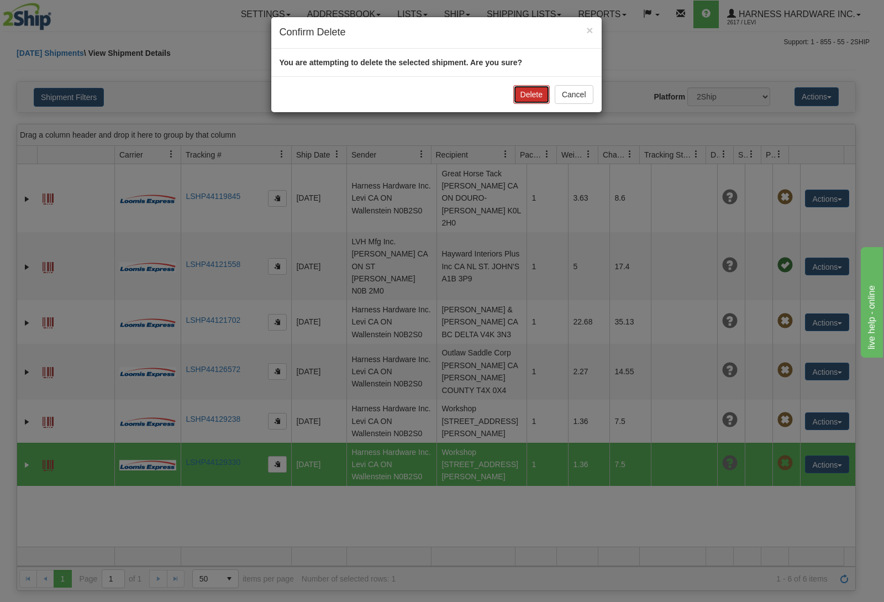
click at [516, 86] on button "Delete" at bounding box center [531, 94] width 36 height 19
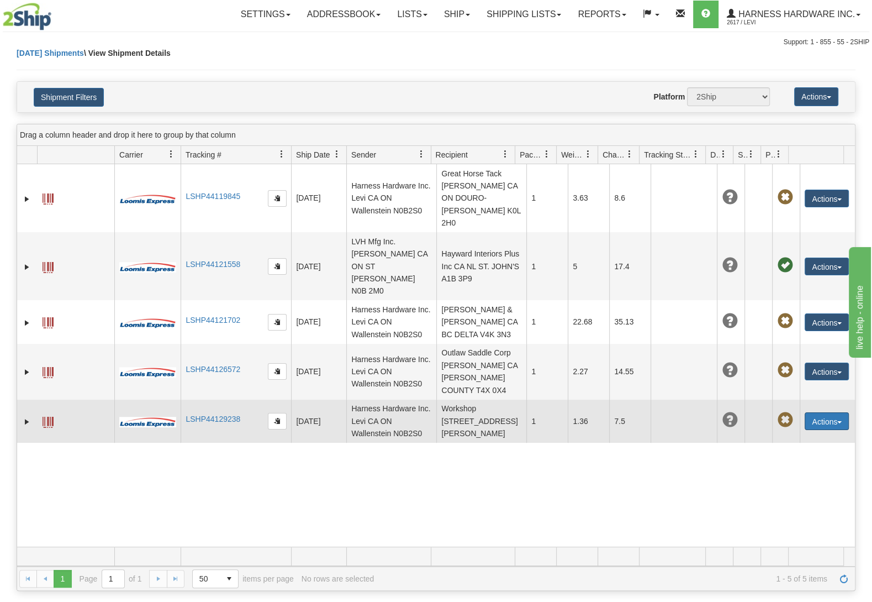
click at [806, 414] on button "Actions" at bounding box center [827, 421] width 44 height 18
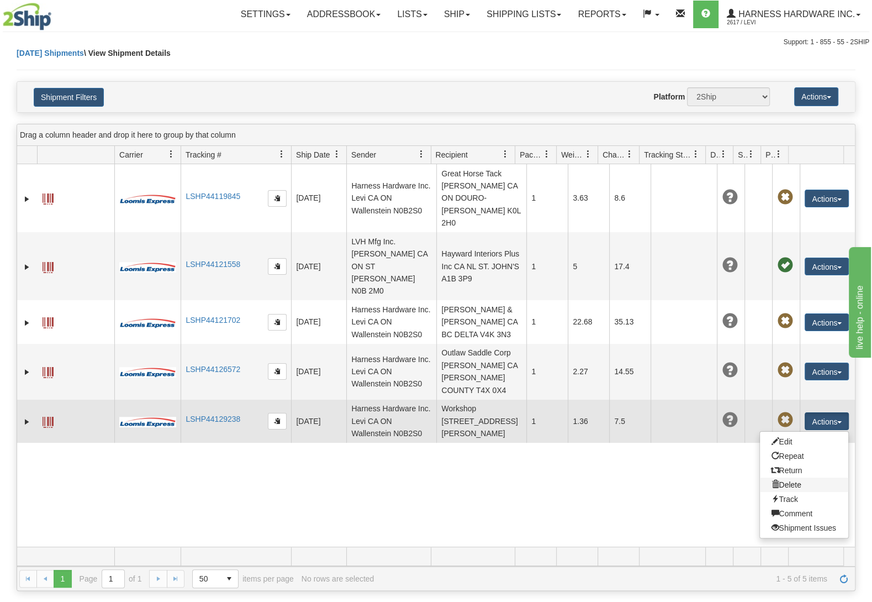
click at [787, 477] on link "Delete" at bounding box center [804, 484] width 88 height 14
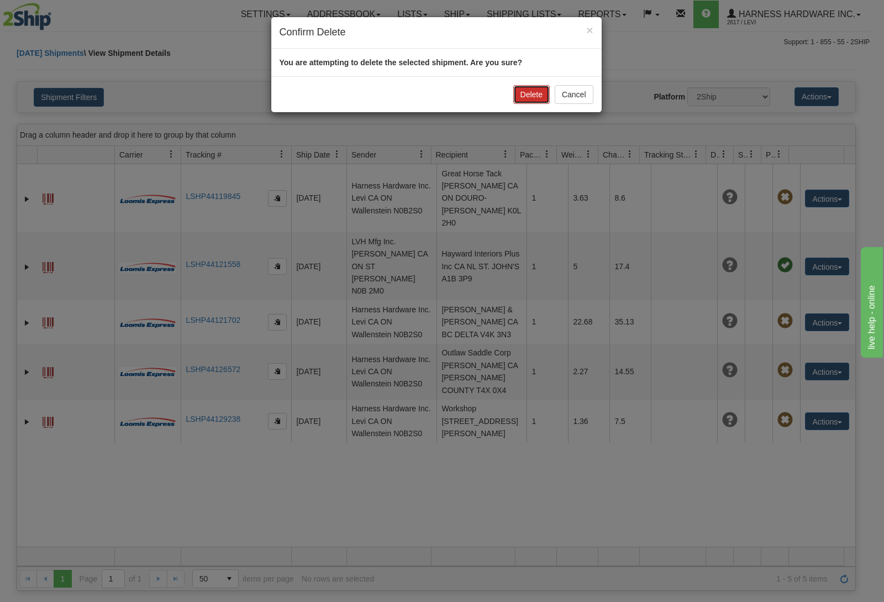
click at [527, 97] on button "Delete" at bounding box center [531, 94] width 36 height 19
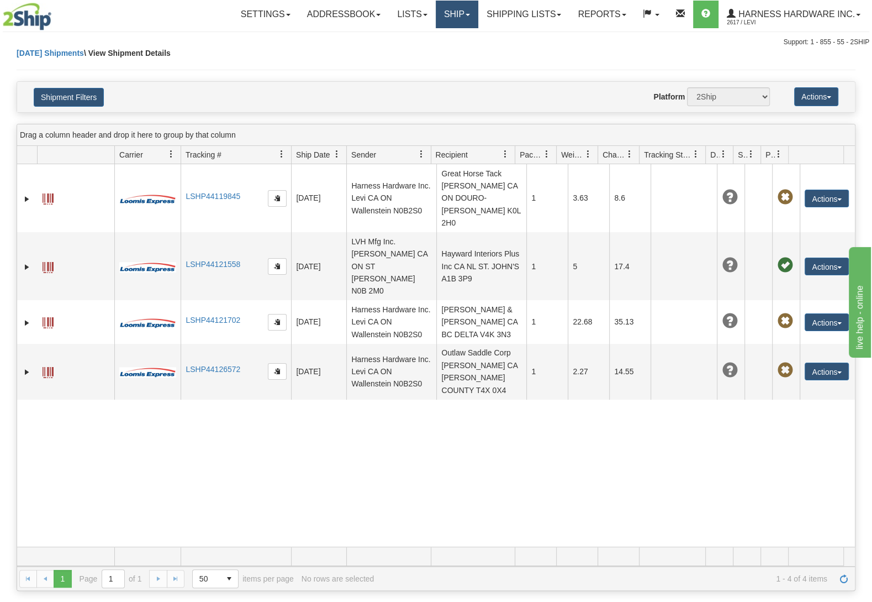
click at [474, 8] on link "Ship" at bounding box center [457, 15] width 43 height 28
click at [452, 40] on link "Ship Screen" at bounding box center [428, 38] width 100 height 14
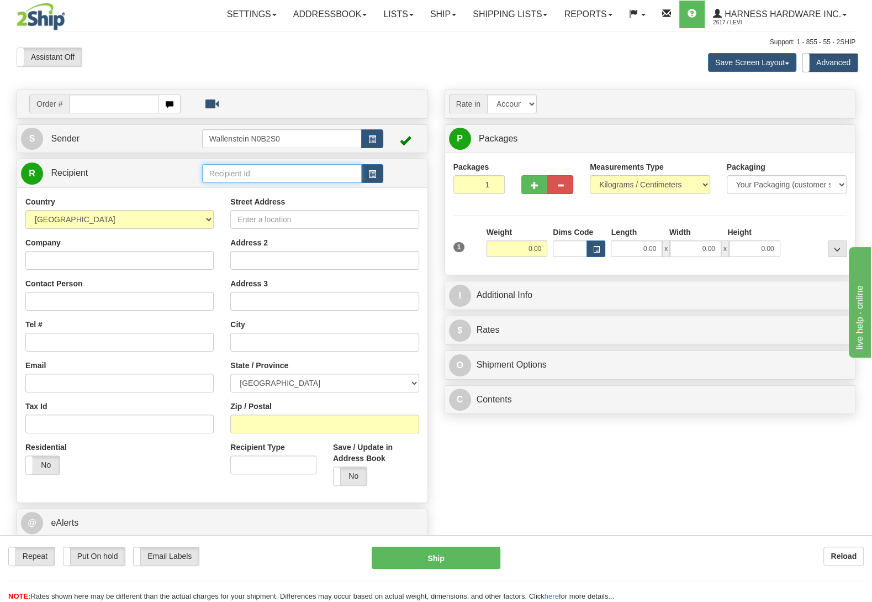
click at [290, 169] on input "text" at bounding box center [282, 173] width 160 height 19
type input "JACHQ"
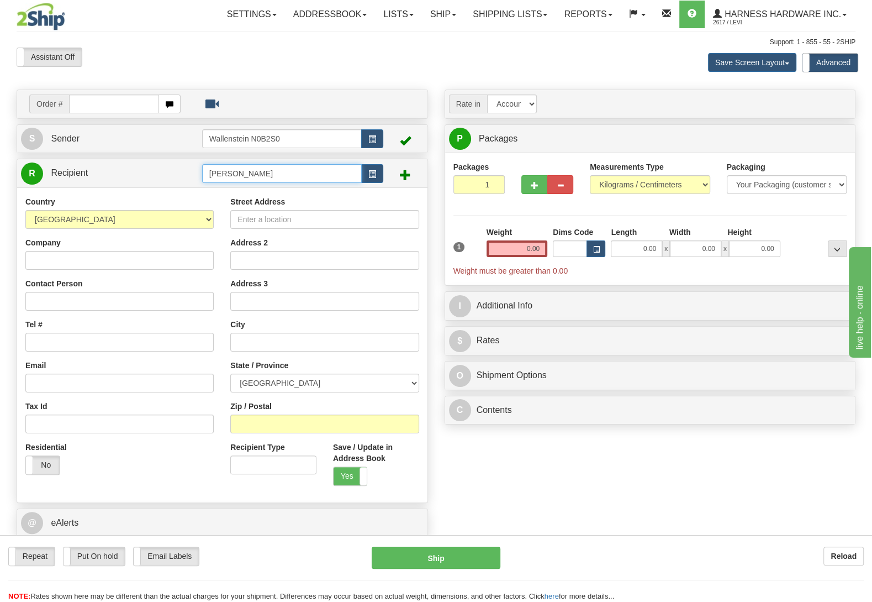
type input "JACH"
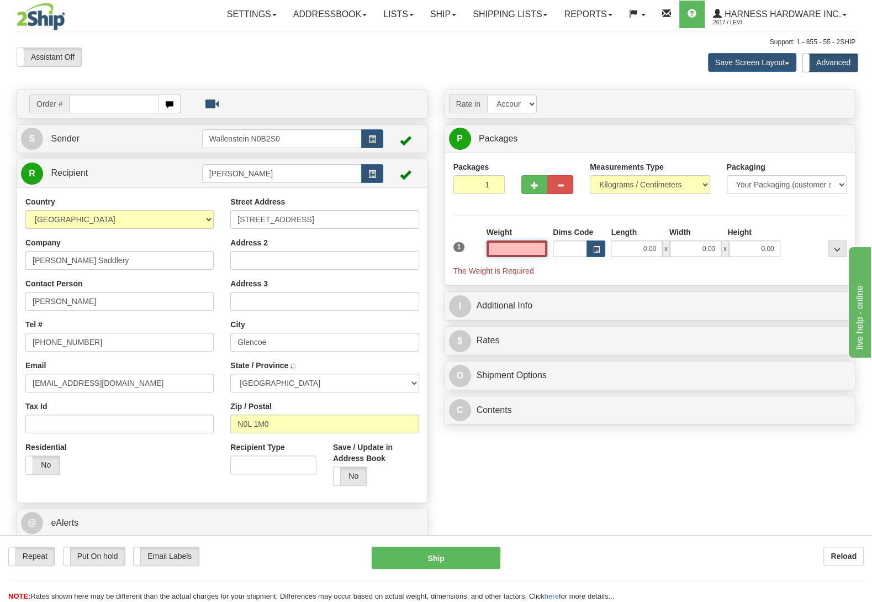
type input "GLENCOE"
type input "2.50"
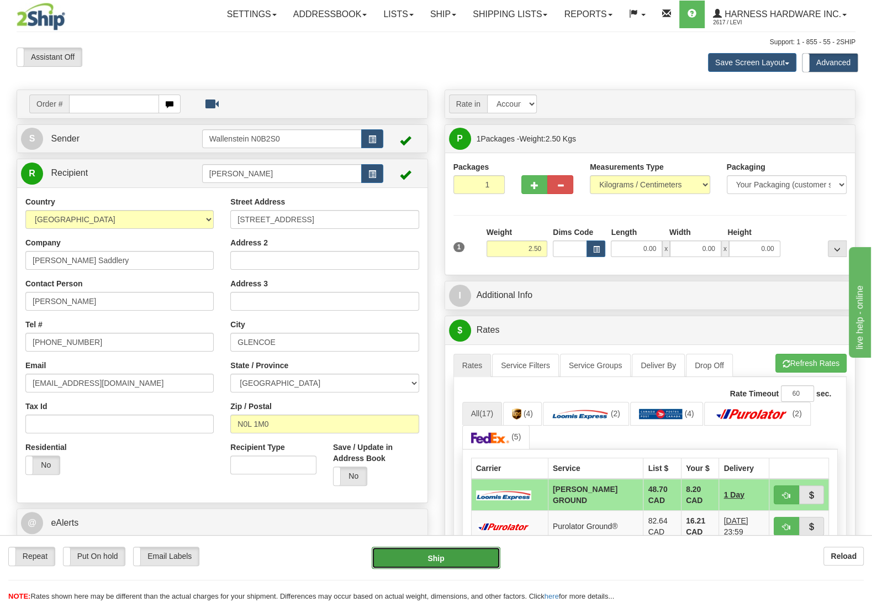
click at [463, 558] on button "Ship" at bounding box center [436, 557] width 129 height 22
type input "DD"
